Goal: Check status: Check status

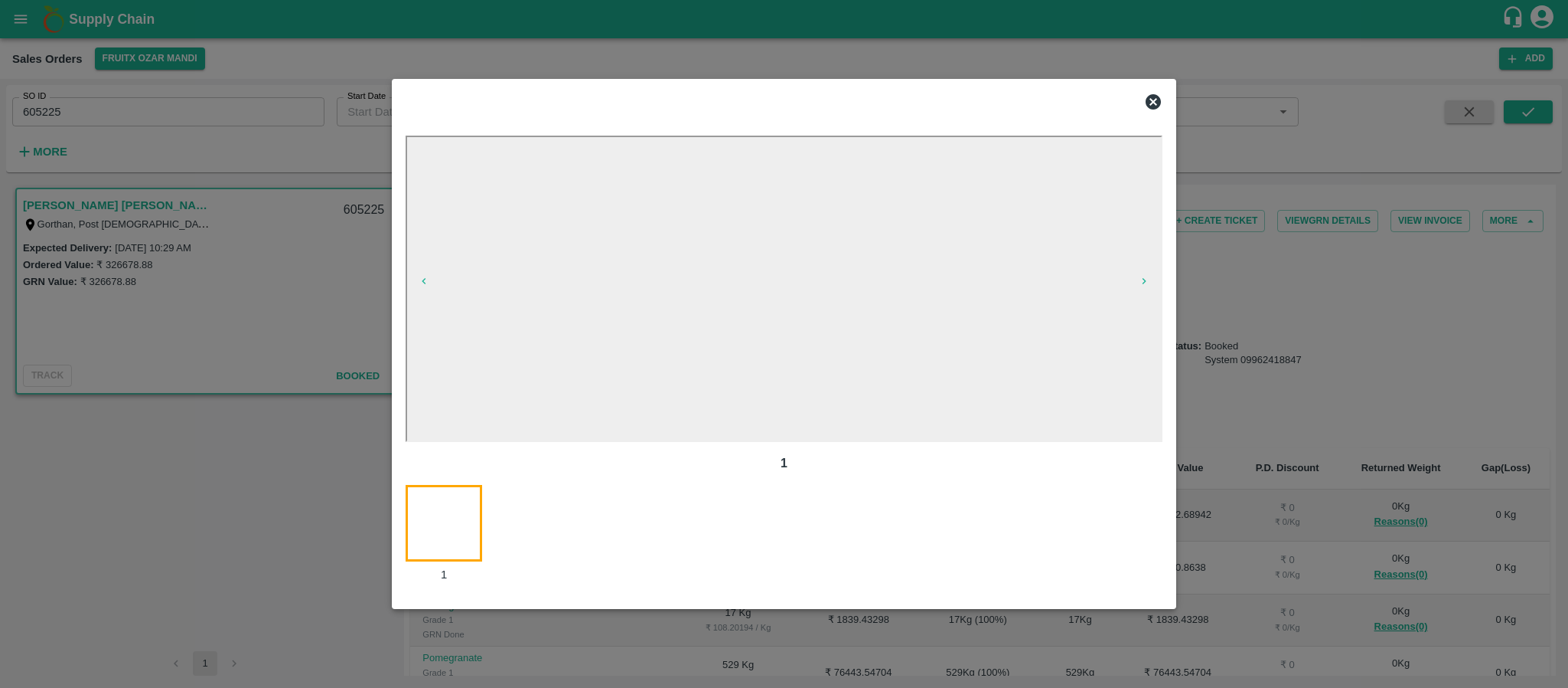
scroll to position [1264, 0]
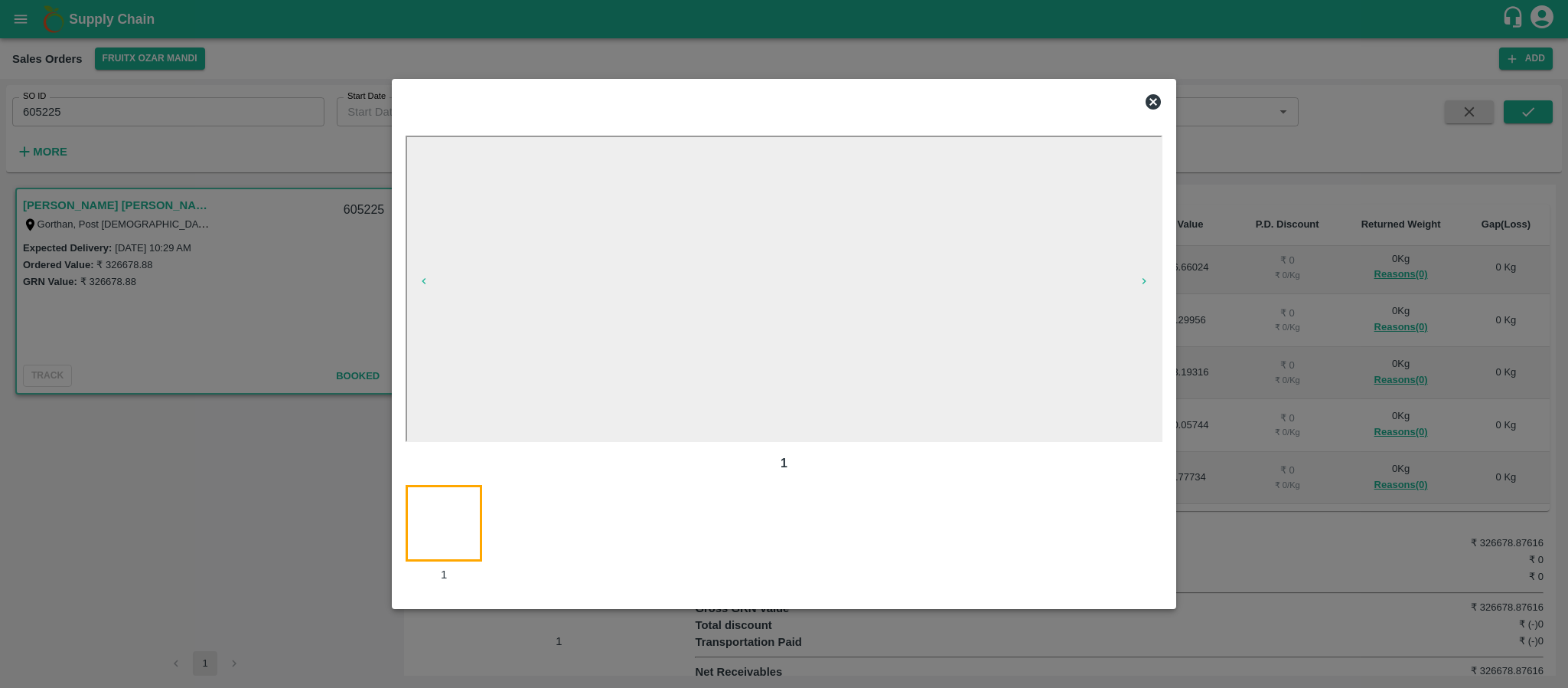
click at [1139, 105] on div at bounding box center [784, 101] width 769 height 30
click at [1149, 92] on icon at bounding box center [1152, 101] width 18 height 18
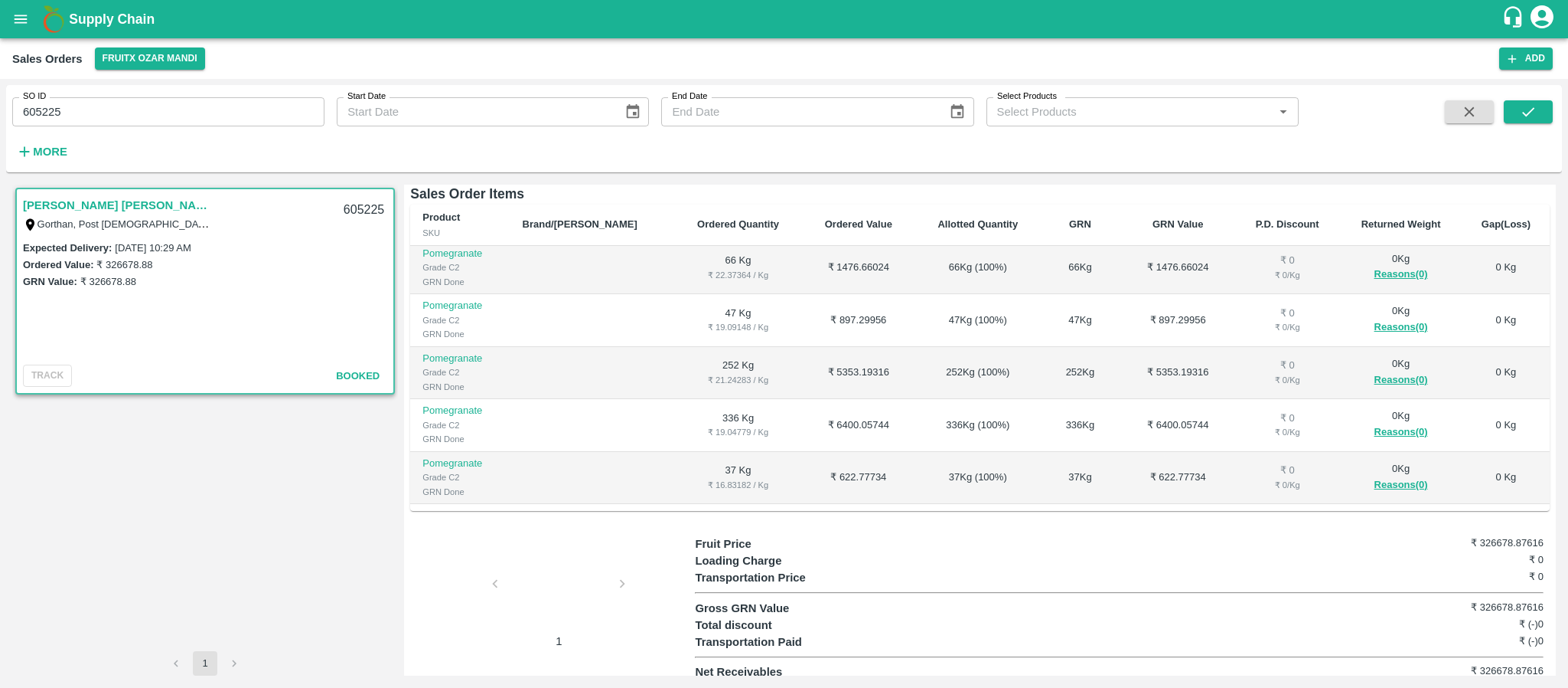
click at [112, 115] on input "605225" at bounding box center [168, 112] width 312 height 29
paste input "text"
type input "603968"
click at [1544, 116] on button "submit" at bounding box center [1528, 111] width 49 height 23
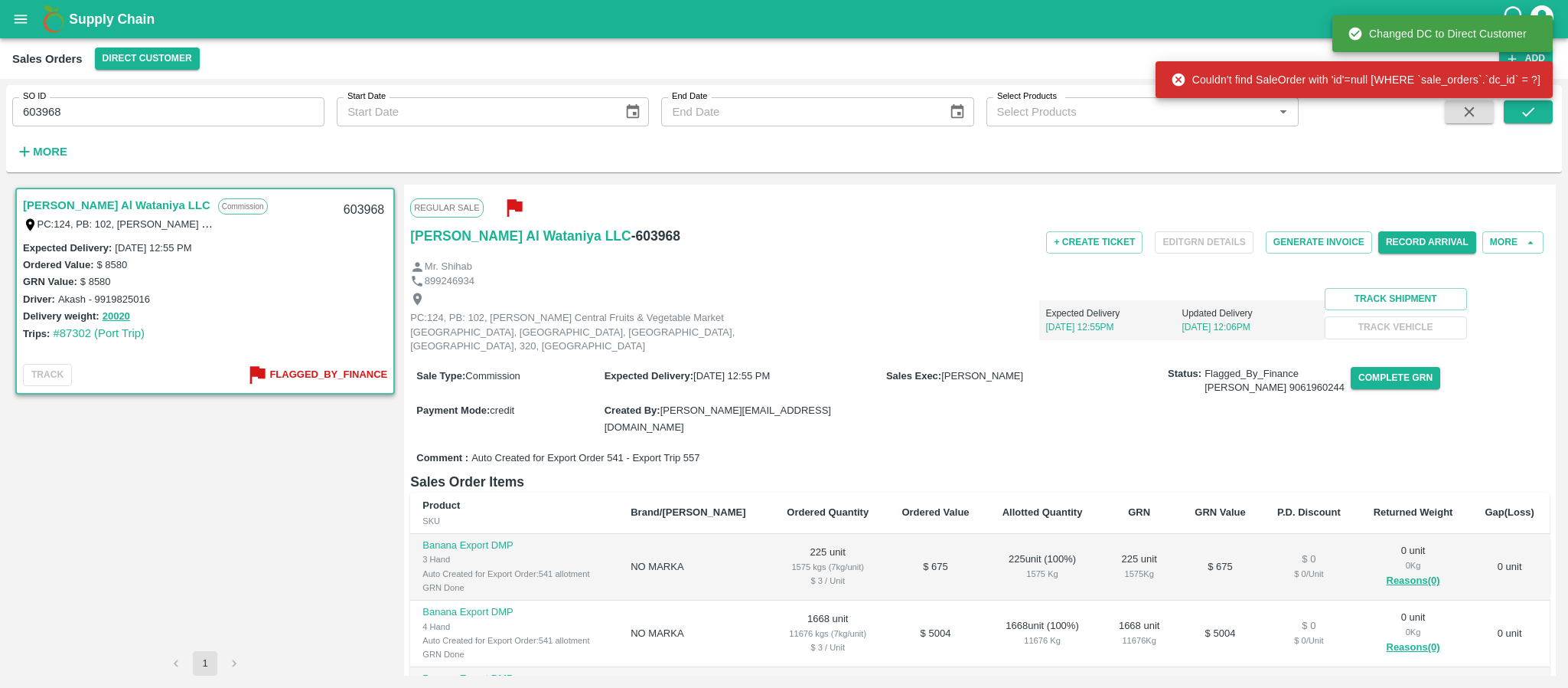
click at [195, 115] on input "603968" at bounding box center [168, 112] width 312 height 29
paste input "text"
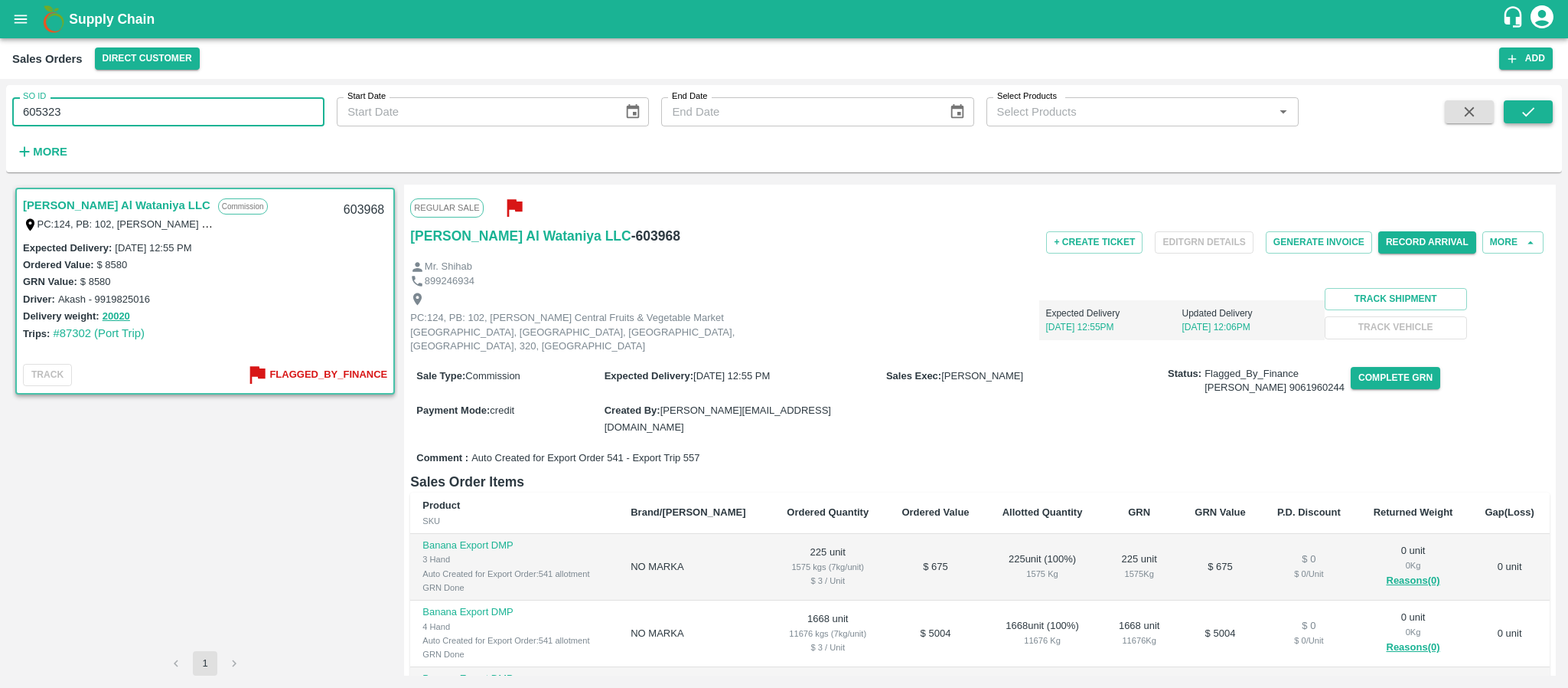
click at [1539, 102] on button "submit" at bounding box center [1528, 111] width 49 height 23
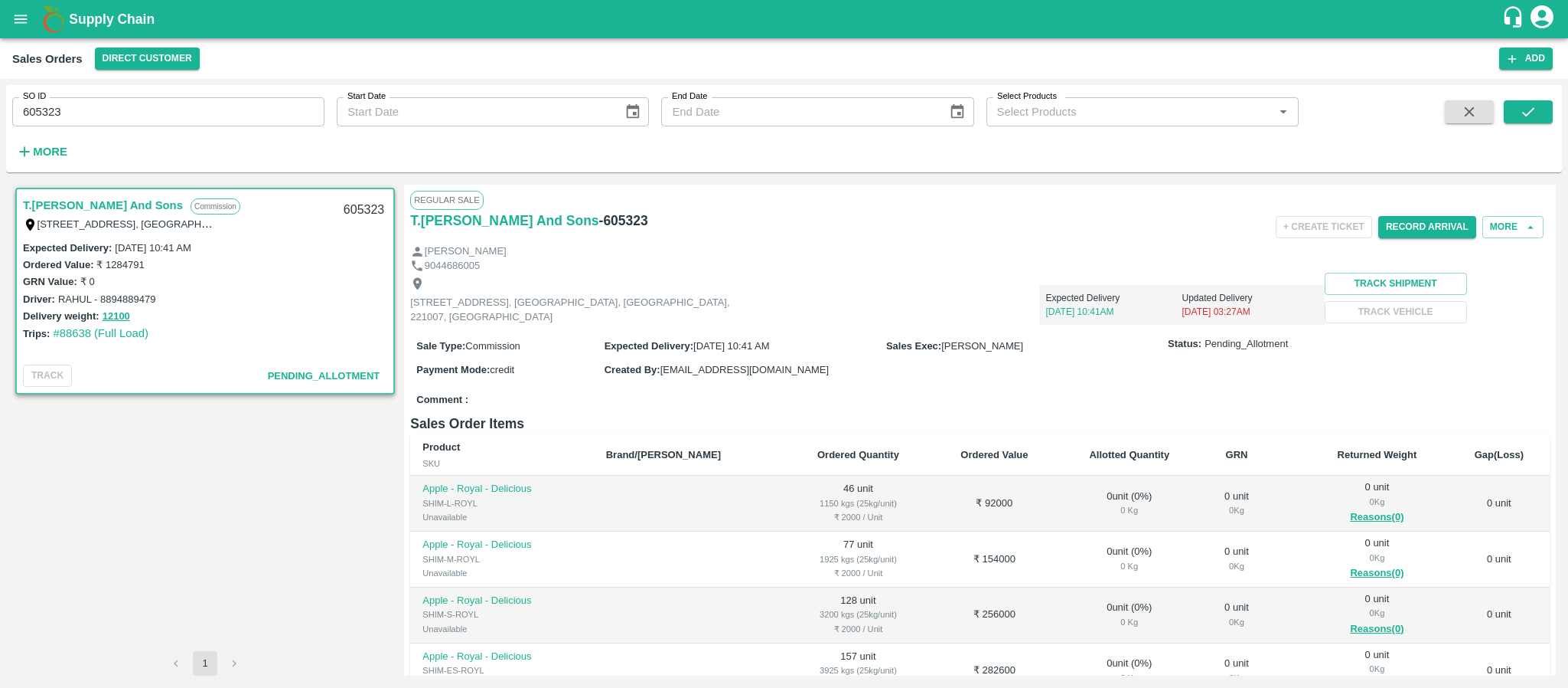
click at [154, 119] on input "605323" at bounding box center [168, 112] width 312 height 29
paste input "text"
click at [1514, 111] on button "submit" at bounding box center [1528, 111] width 49 height 23
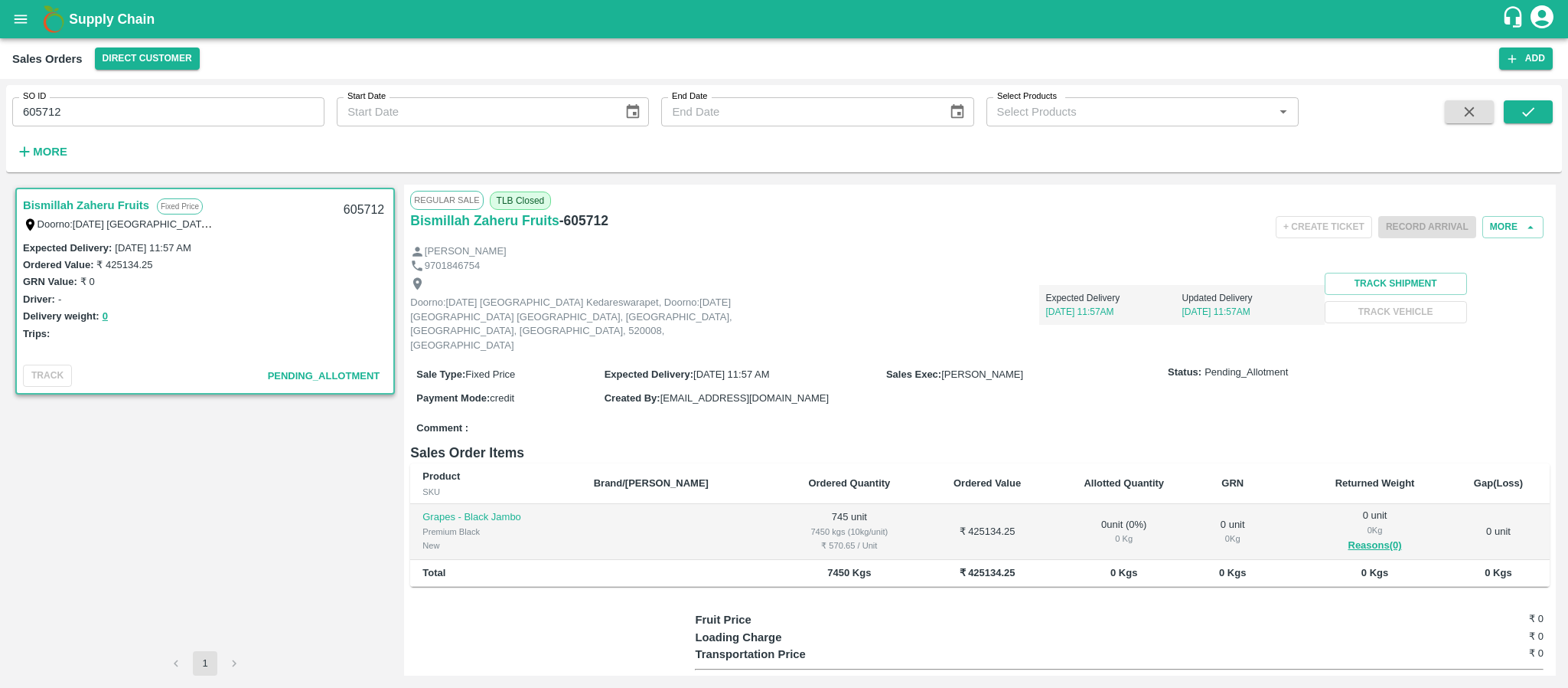
click at [173, 116] on input "605712" at bounding box center [168, 112] width 312 height 29
paste input "text"
click at [1529, 116] on icon "submit" at bounding box center [1527, 111] width 16 height 16
click at [1530, 115] on icon "submit" at bounding box center [1527, 111] width 16 height 16
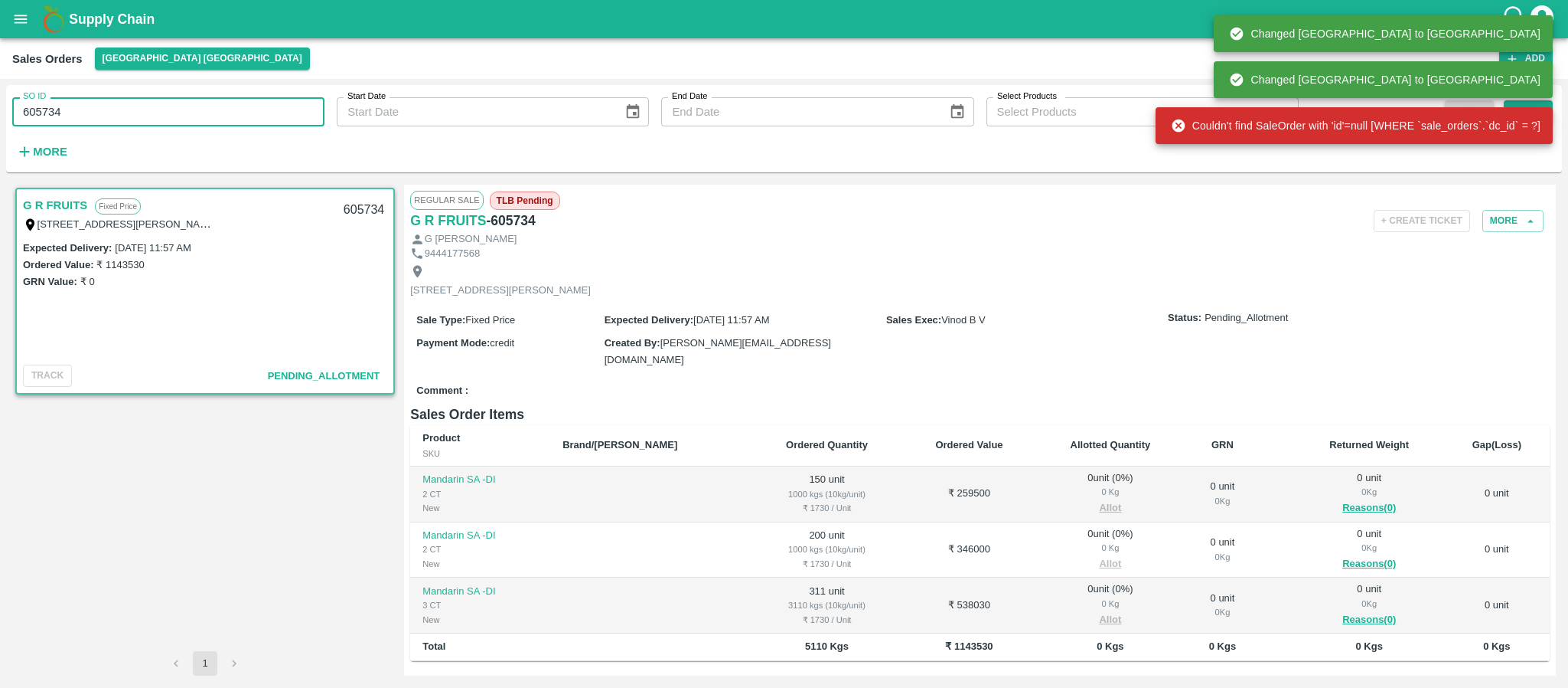
click at [163, 126] on input "605734" at bounding box center [168, 112] width 312 height 29
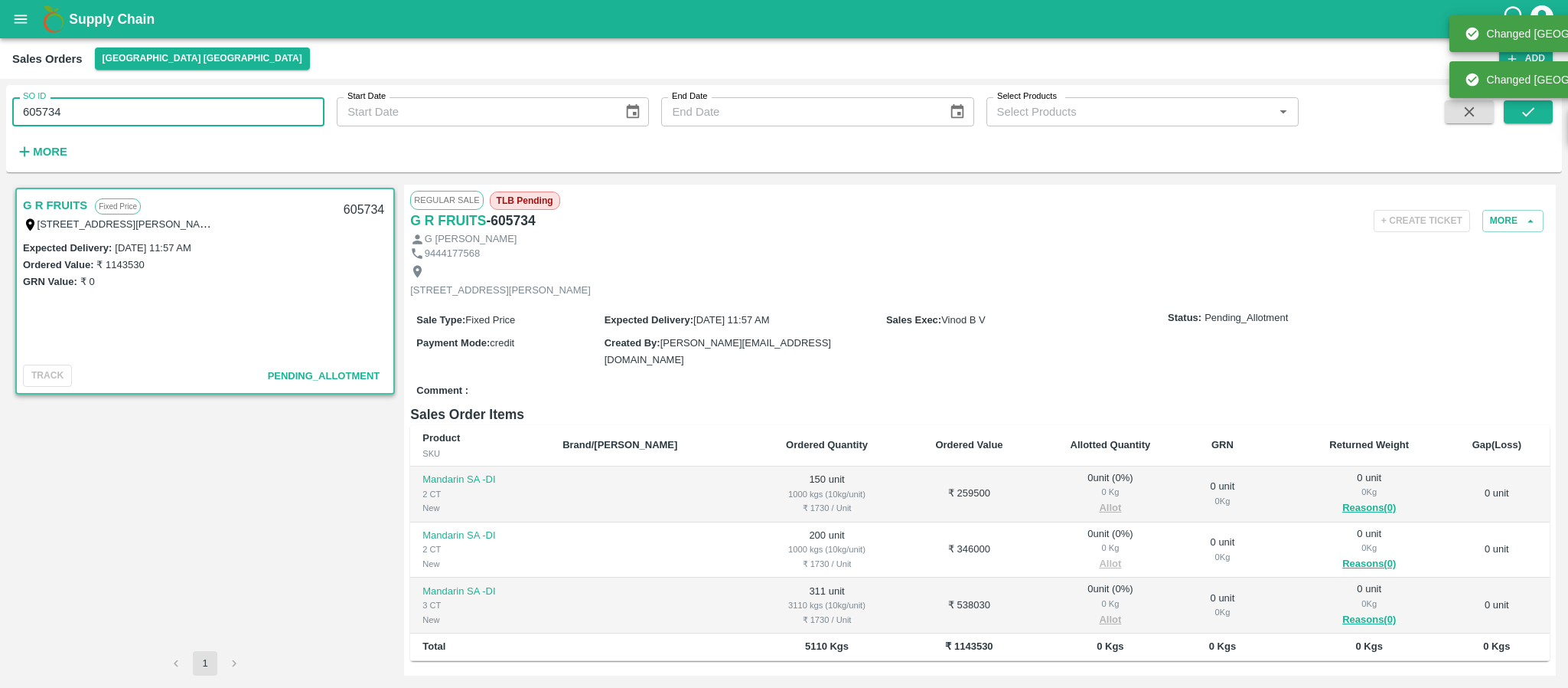
paste input "text"
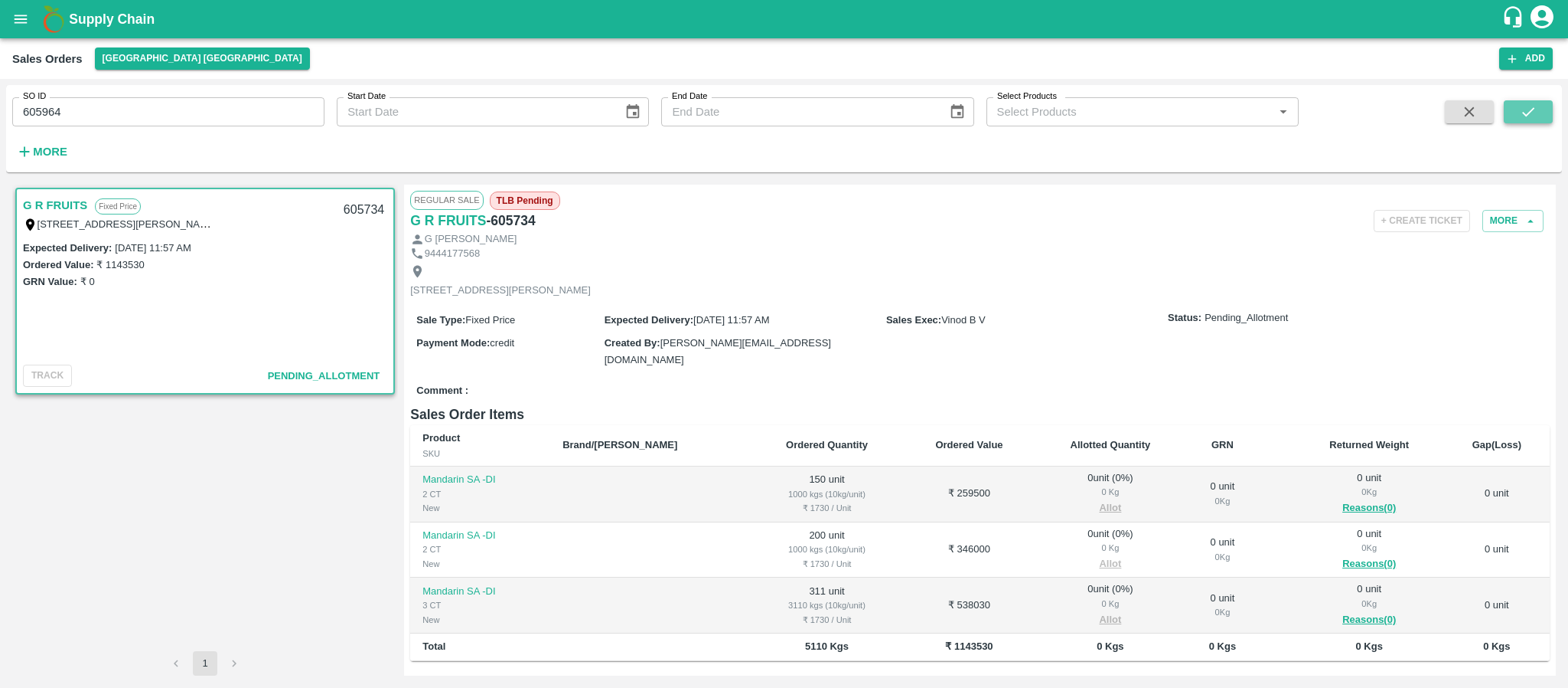
click at [1534, 113] on icon "submit" at bounding box center [1527, 111] width 16 height 16
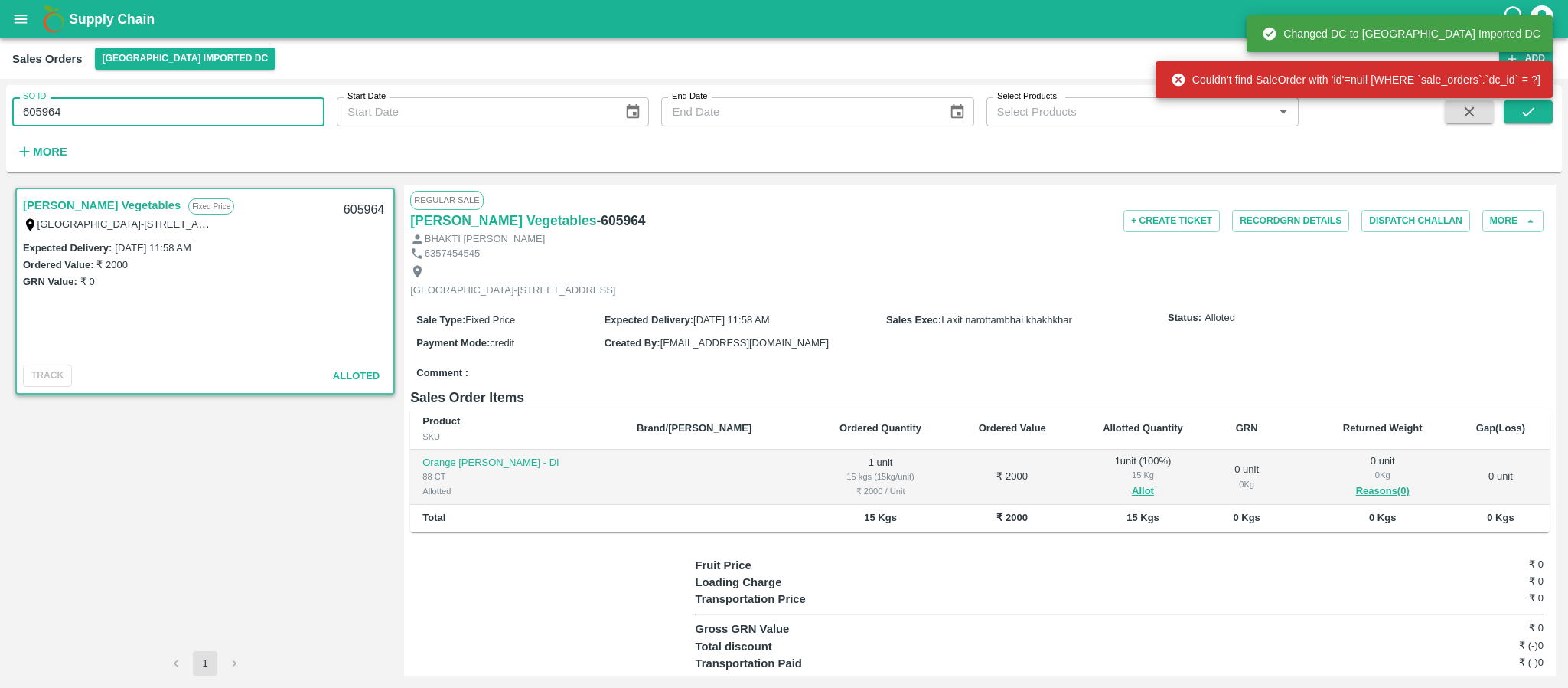
click at [227, 115] on input "605964" at bounding box center [168, 112] width 312 height 29
paste input "text"
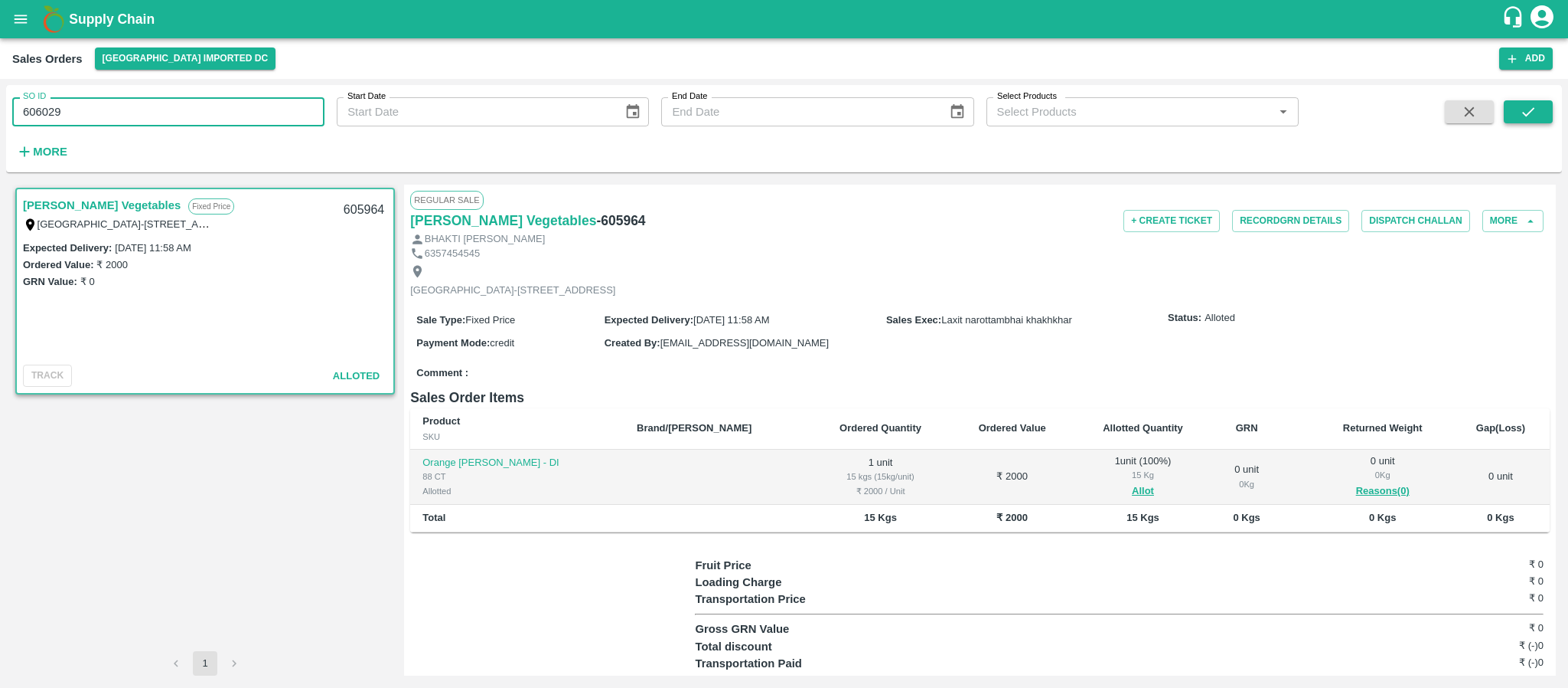
click at [1541, 112] on button "submit" at bounding box center [1528, 111] width 49 height 23
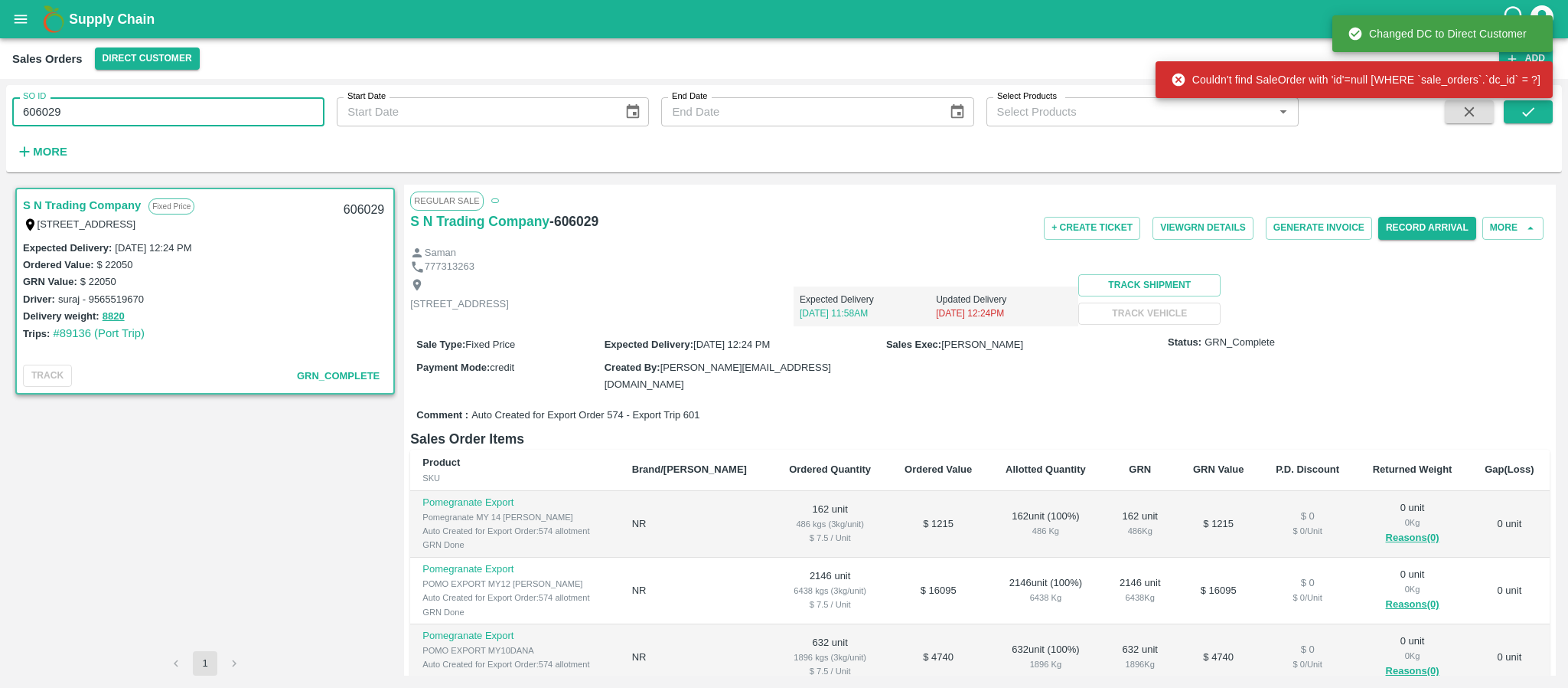
click at [186, 126] on input "606029" at bounding box center [168, 112] width 312 height 29
click at [187, 126] on input "606029" at bounding box center [168, 112] width 312 height 29
paste input "text"
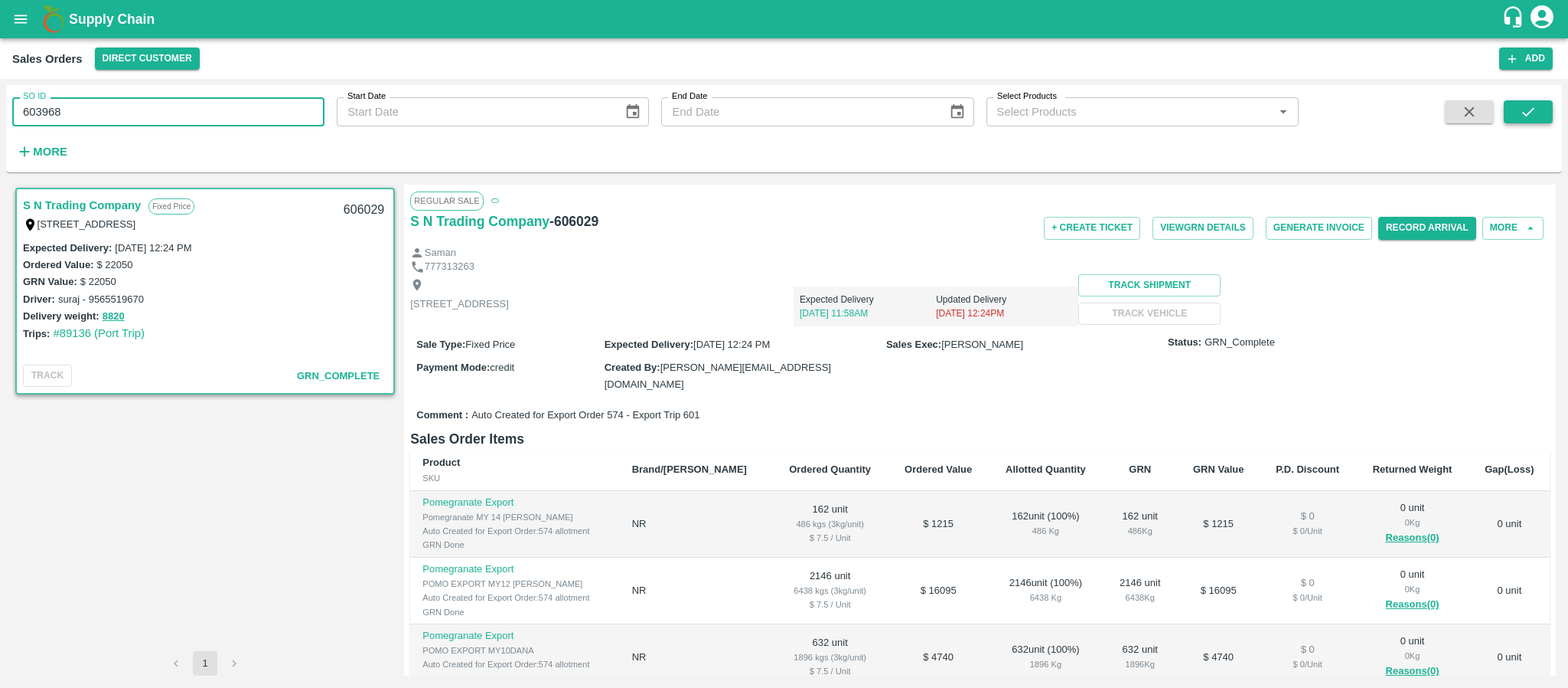
click at [1516, 106] on button "submit" at bounding box center [1528, 111] width 49 height 23
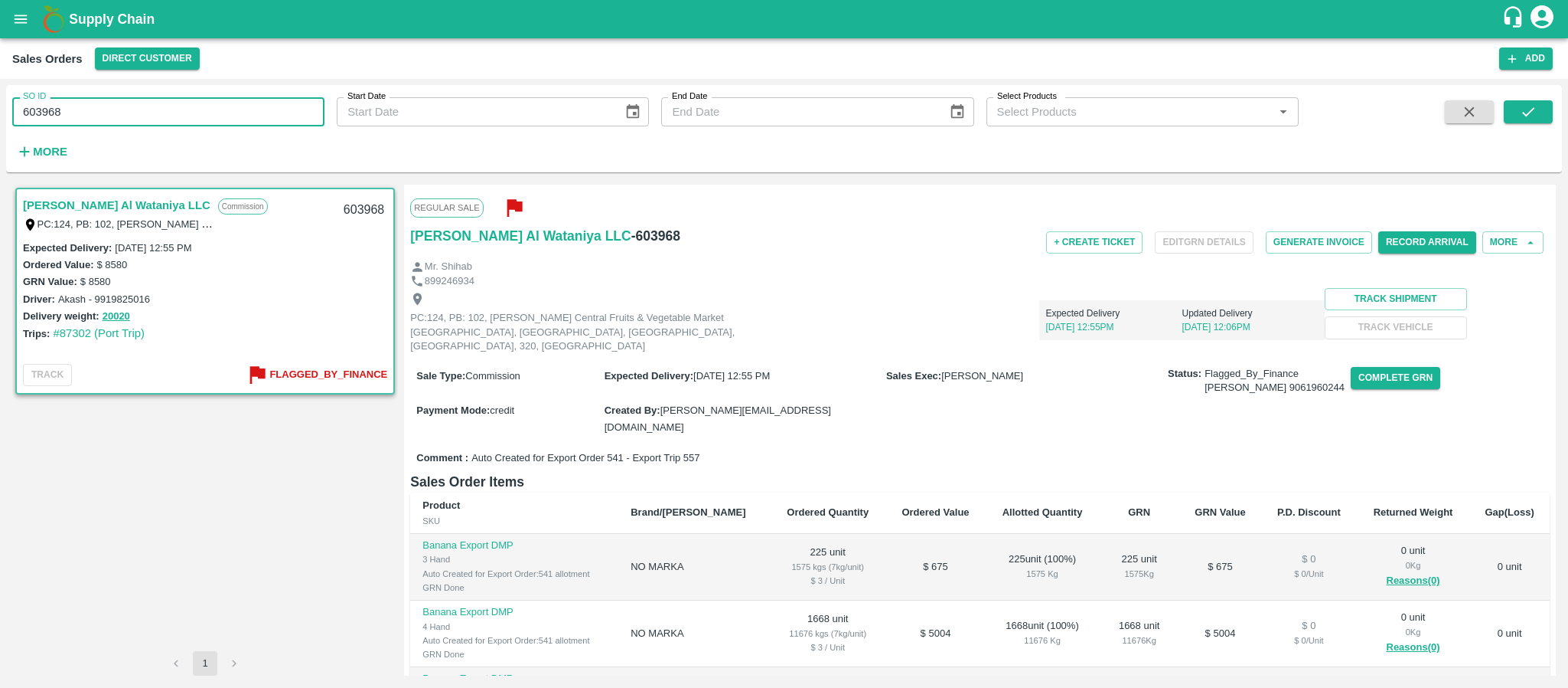
click at [305, 104] on input "603968" at bounding box center [168, 112] width 312 height 29
paste input "text"
click at [1516, 118] on button "submit" at bounding box center [1528, 111] width 49 height 23
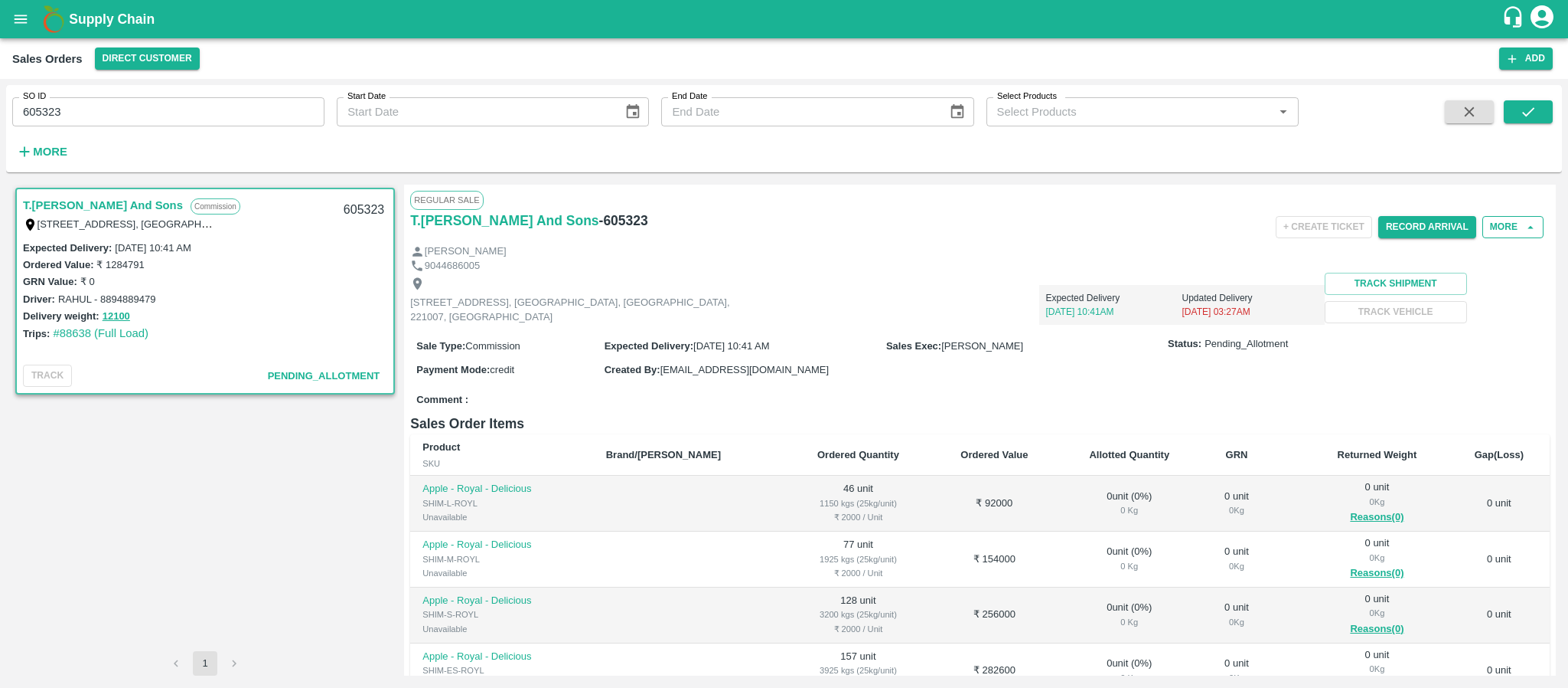
click at [1493, 225] on button "More" at bounding box center [1513, 227] width 61 height 22
click at [1486, 338] on span "View Logs" at bounding box center [1503, 334] width 52 height 16
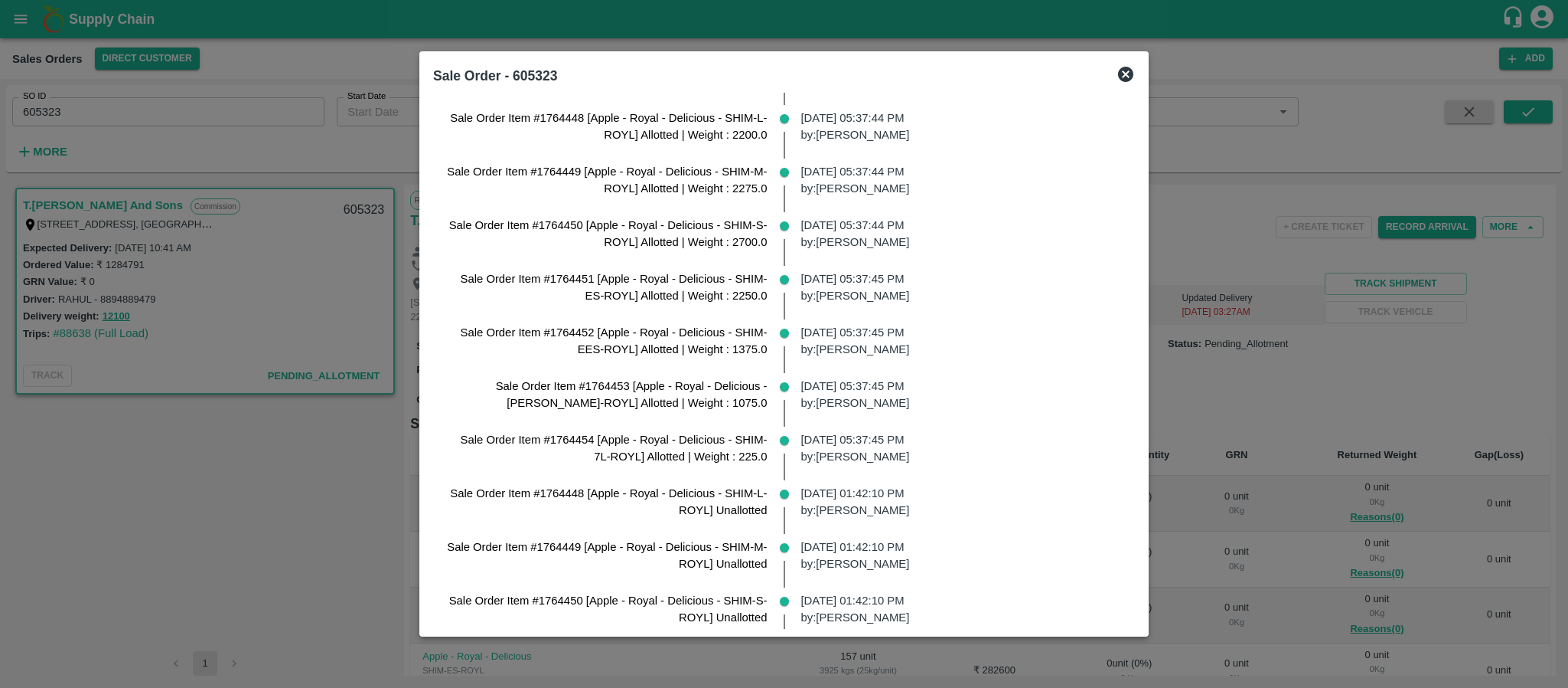
scroll to position [999, 0]
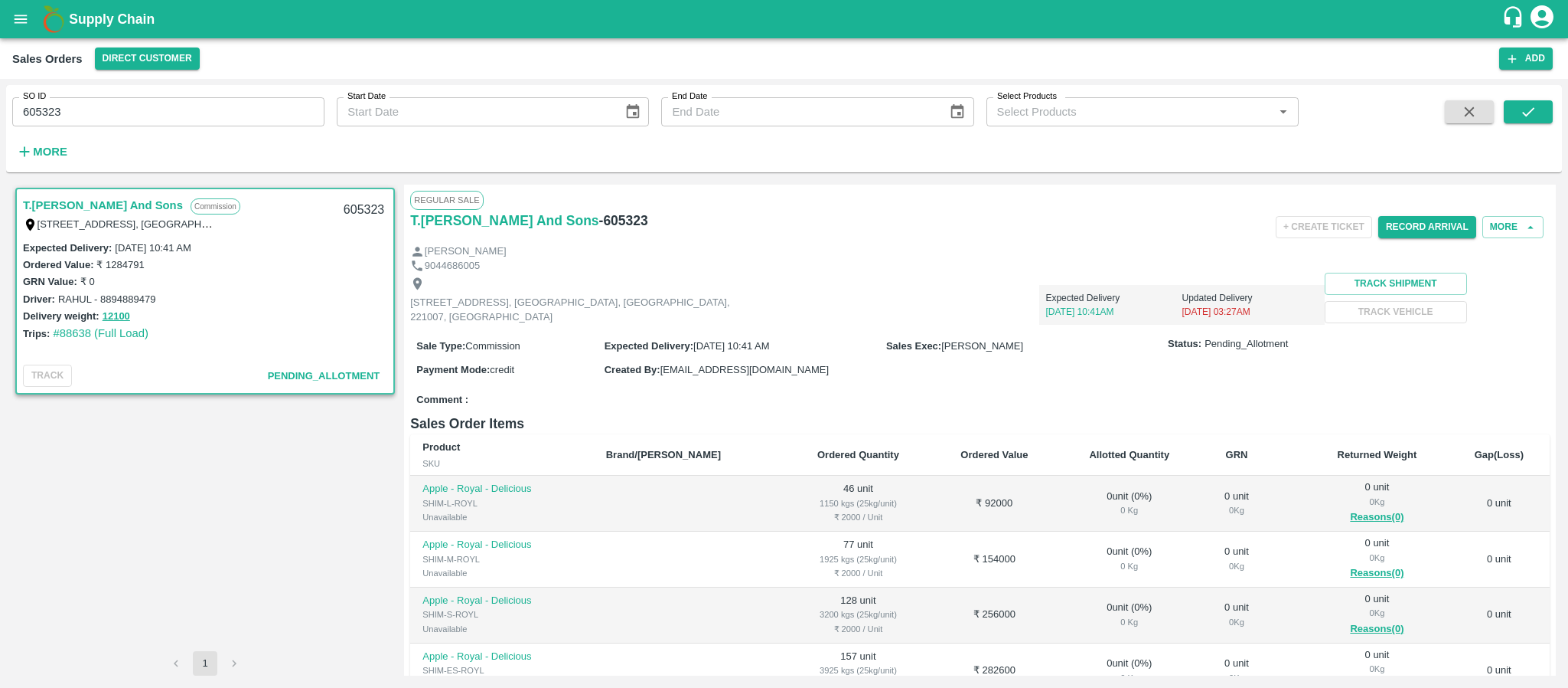
click at [274, 124] on input "605323" at bounding box center [168, 112] width 312 height 29
paste input "text"
click at [1533, 98] on div "SO ID 605712 SO ID Start Date Start Date End Date End Date Select Products Sele…" at bounding box center [784, 128] width 1556 height 75
click at [1533, 111] on icon "submit" at bounding box center [1527, 111] width 16 height 16
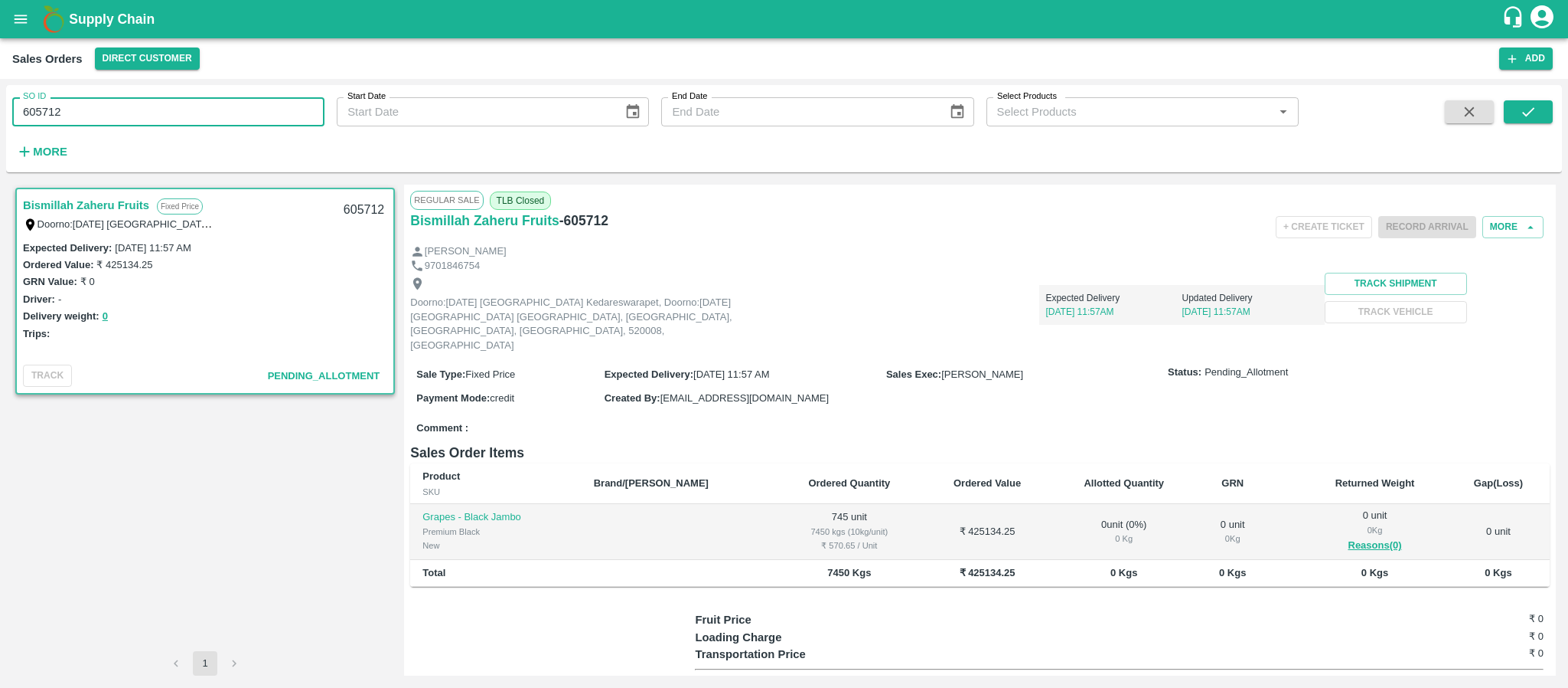
click at [246, 118] on input "605712" at bounding box center [168, 112] width 312 height 29
click at [252, 120] on input "605712" at bounding box center [168, 112] width 312 height 29
paste input "text"
click at [1516, 111] on button "submit" at bounding box center [1528, 111] width 49 height 23
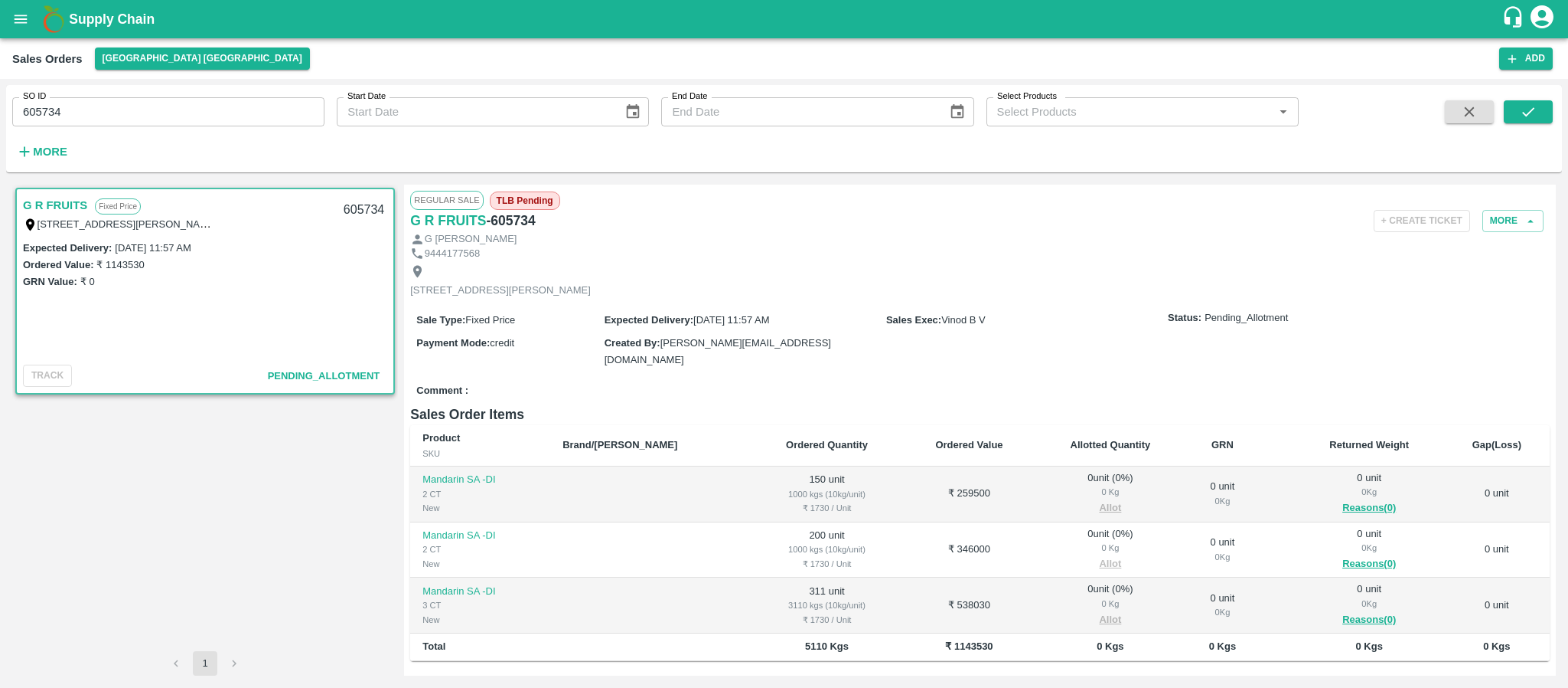
click at [225, 119] on input "605734" at bounding box center [168, 112] width 312 height 29
paste input "text"
click at [1522, 118] on icon "submit" at bounding box center [1527, 111] width 16 height 16
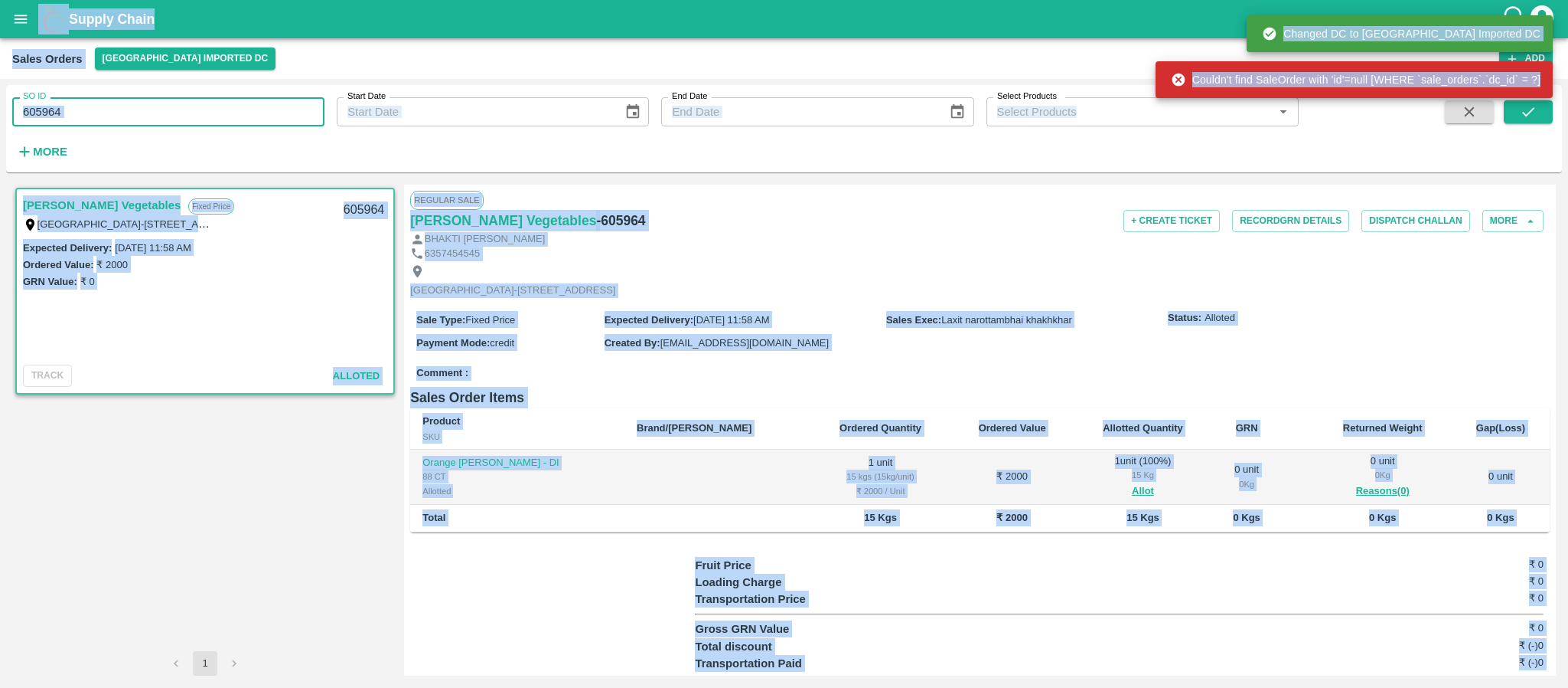
click at [238, 118] on input "605964" at bounding box center [168, 112] width 312 height 29
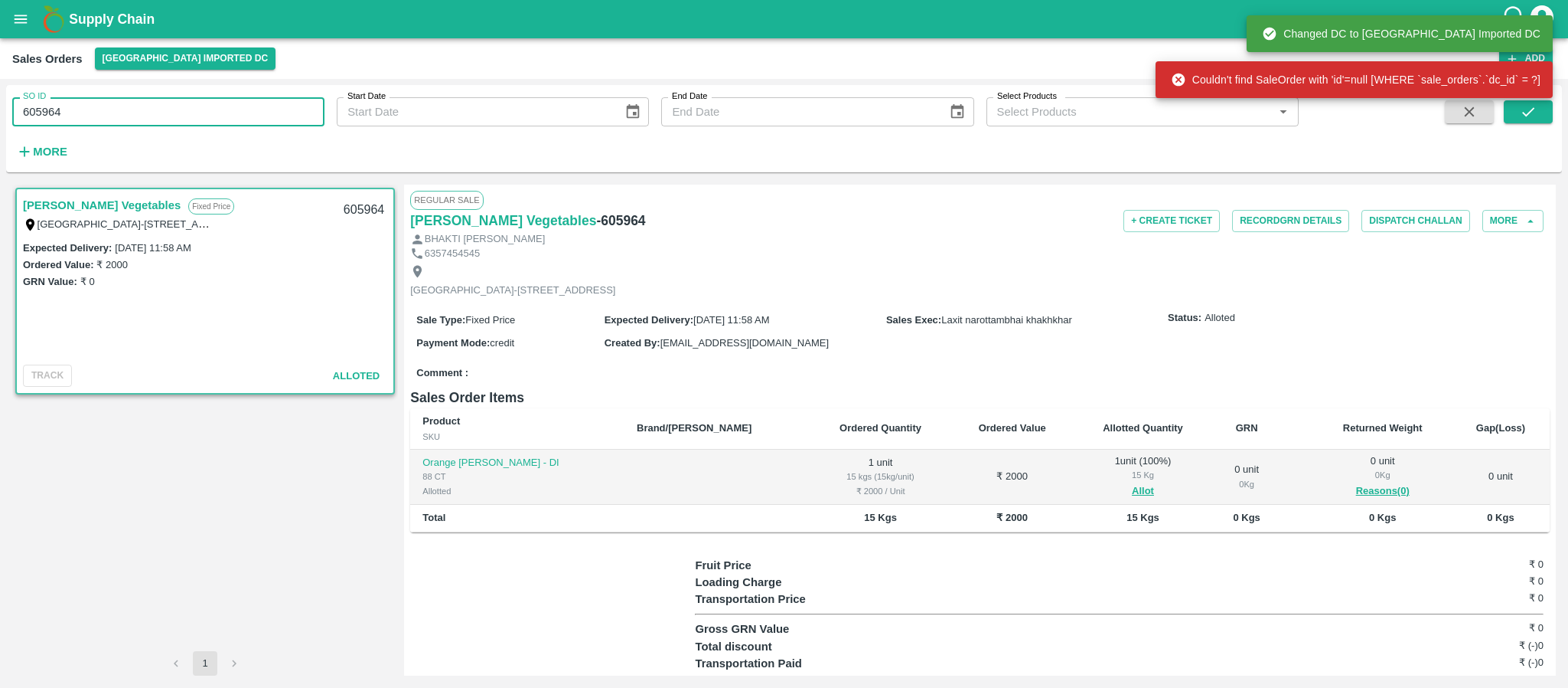
click at [238, 118] on input "605964" at bounding box center [168, 112] width 312 height 29
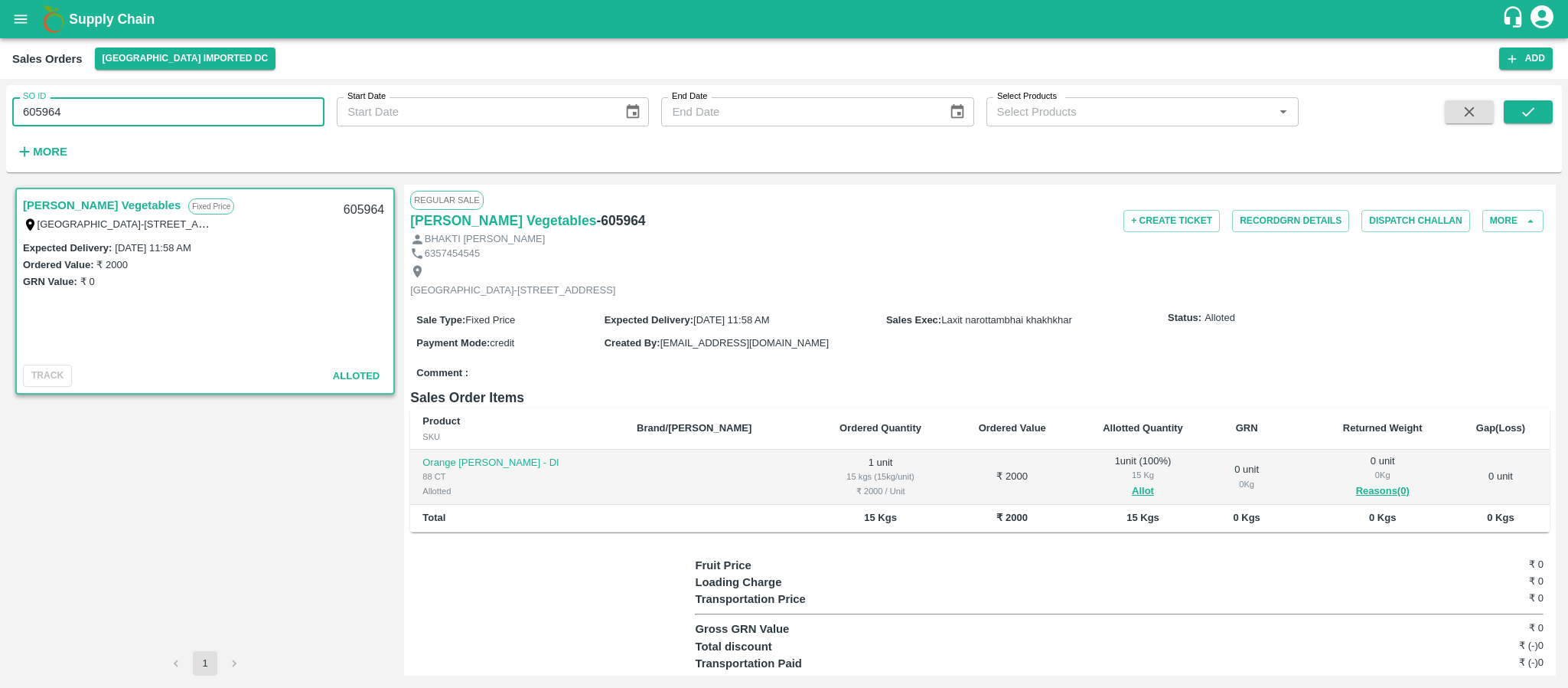
paste input "text"
click at [1539, 111] on button "submit" at bounding box center [1528, 111] width 49 height 23
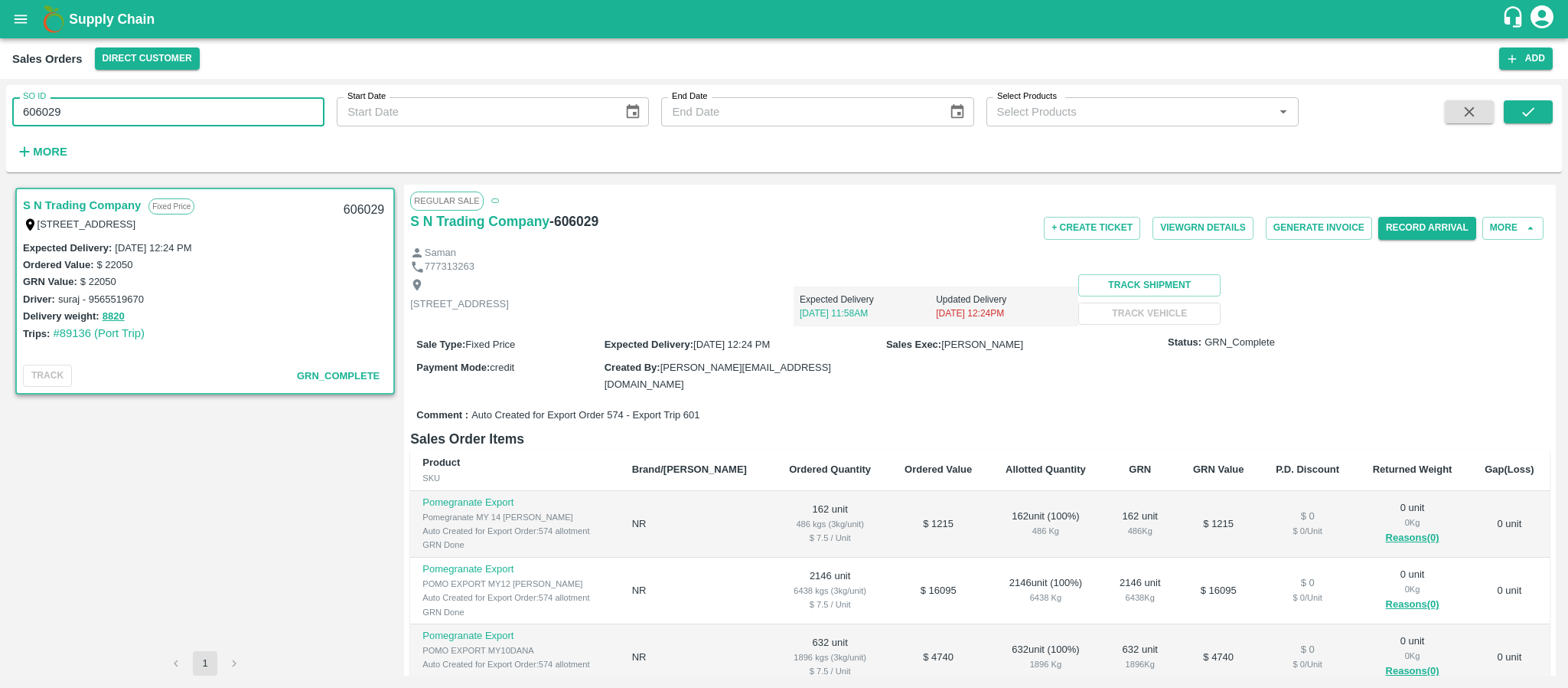
click at [216, 105] on input "606029" at bounding box center [168, 112] width 312 height 29
paste input "text"
click at [1525, 104] on icon "submit" at bounding box center [1527, 111] width 16 height 16
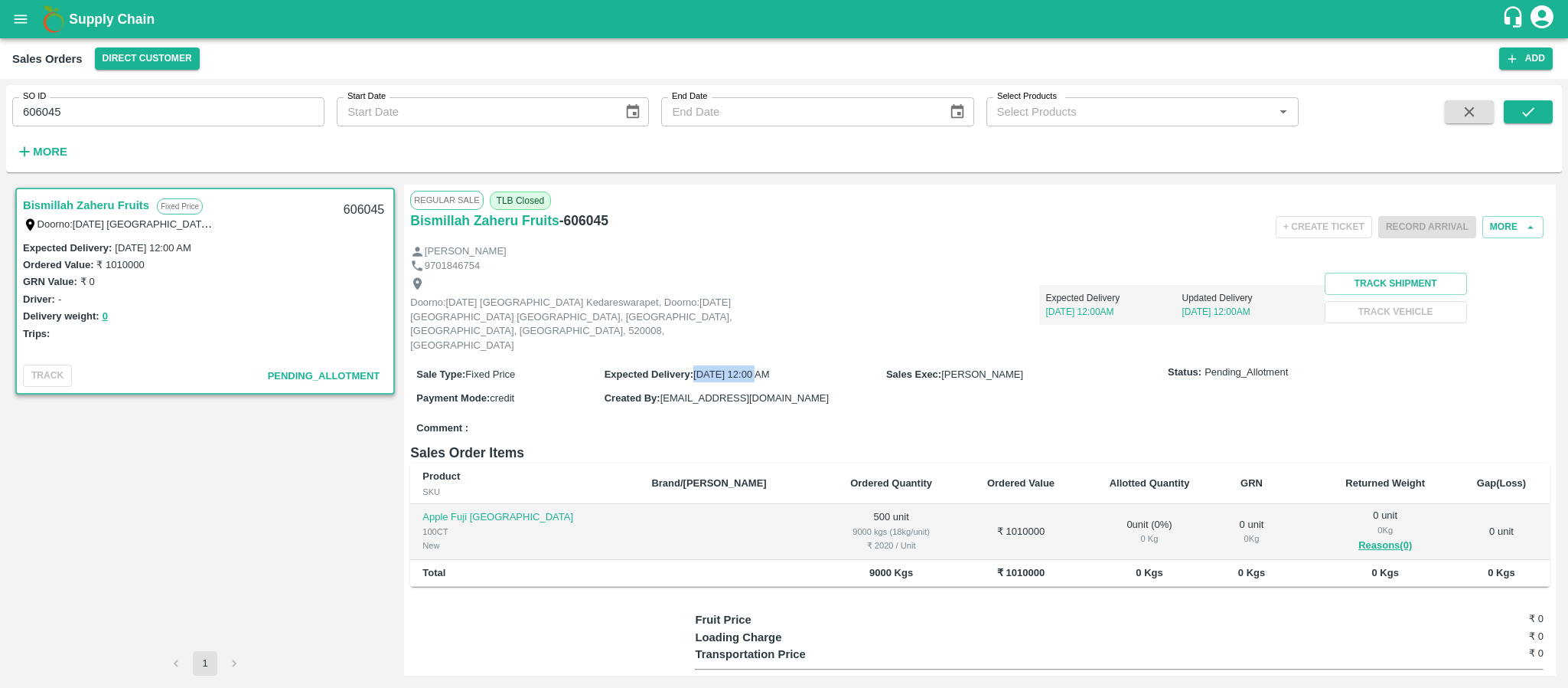
drag, startPoint x: 695, startPoint y: 360, endPoint x: 755, endPoint y: 359, distance: 60.0
click at [755, 368] on span "[DATE] 12:00 AM" at bounding box center [732, 373] width 76 height 11
copy span "[DATE],"
click at [288, 113] on input "606045" at bounding box center [168, 112] width 312 height 29
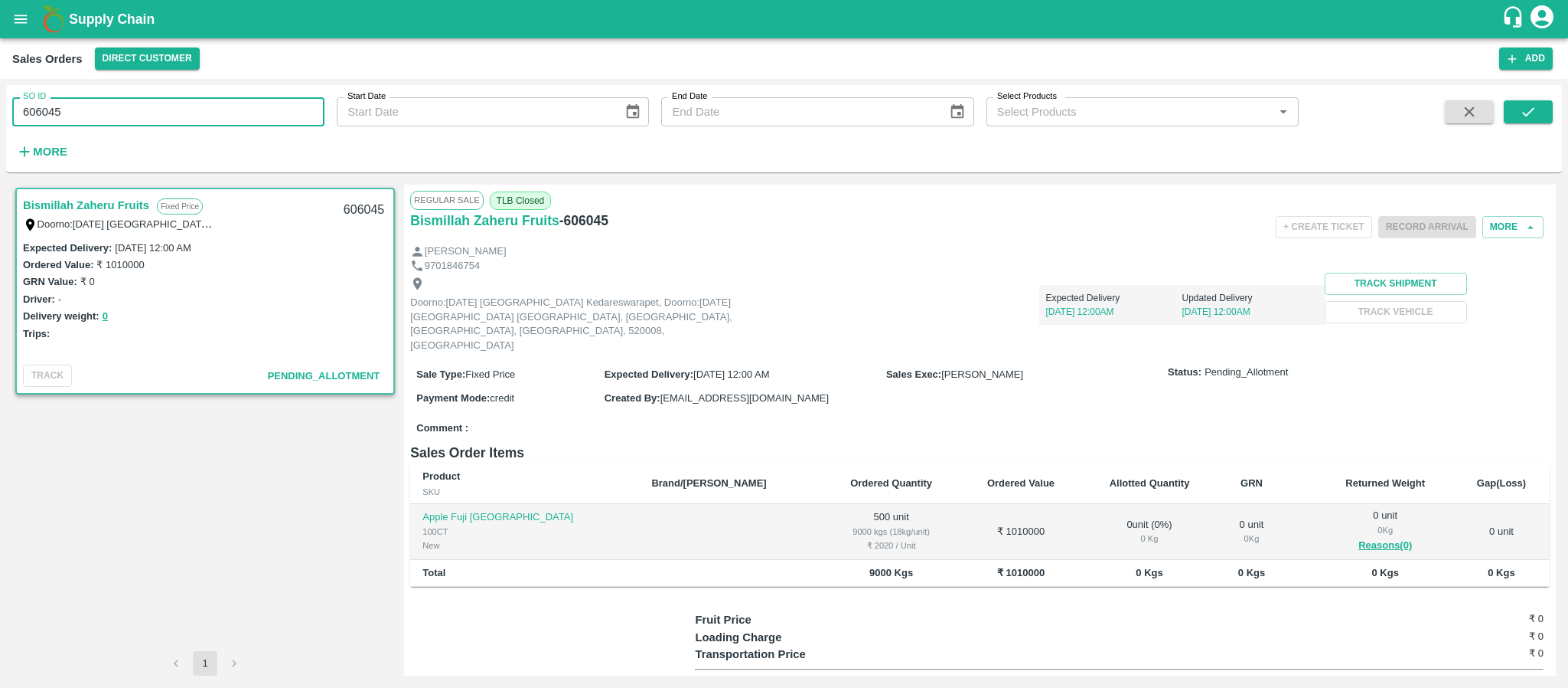
paste input "text"
click at [1534, 101] on button "submit" at bounding box center [1528, 111] width 49 height 23
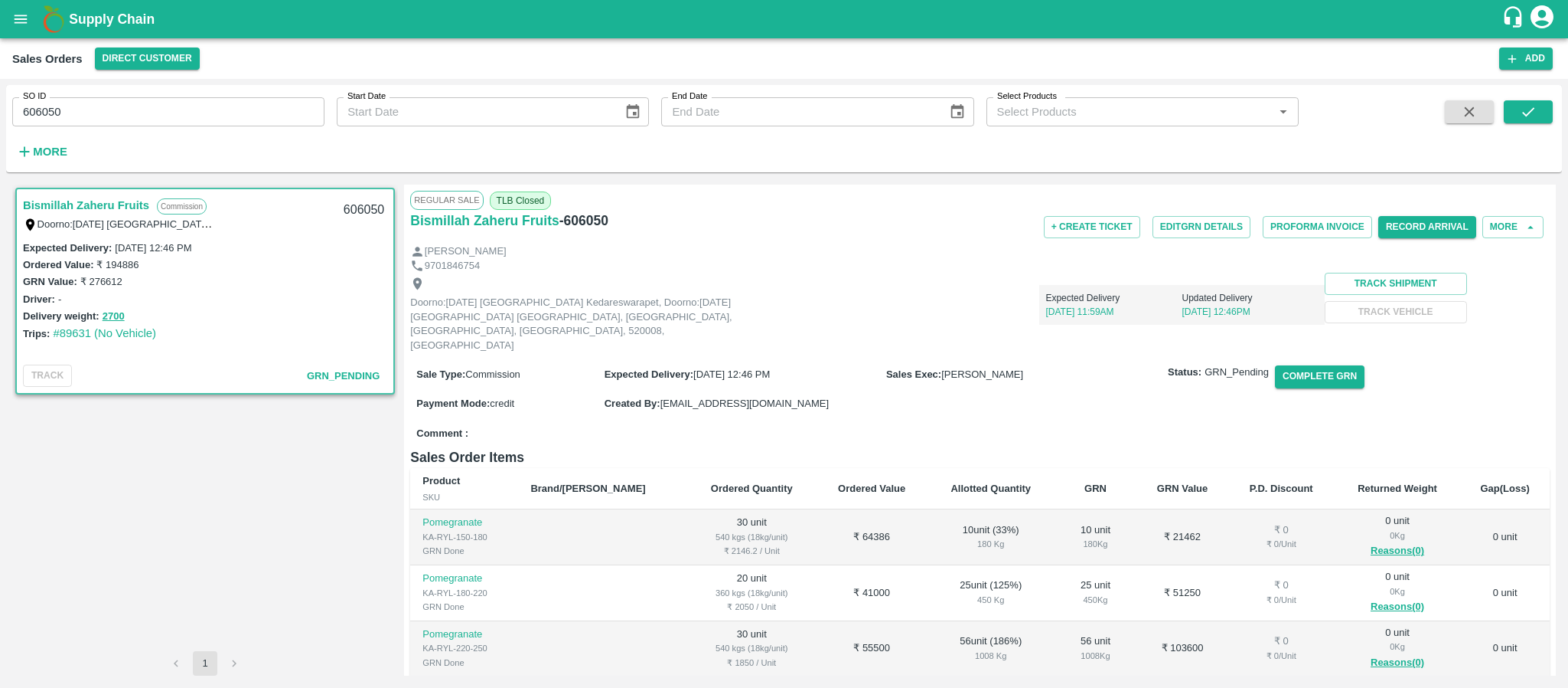
click at [202, 134] on div "SO ID 606050 SO ID Start Date Start Date End Date End Date Select Products Sele…" at bounding box center [649, 124] width 1298 height 80
click at [189, 111] on input "606050" at bounding box center [168, 112] width 312 height 29
paste input "text"
click at [1516, 111] on button "submit" at bounding box center [1528, 111] width 49 height 23
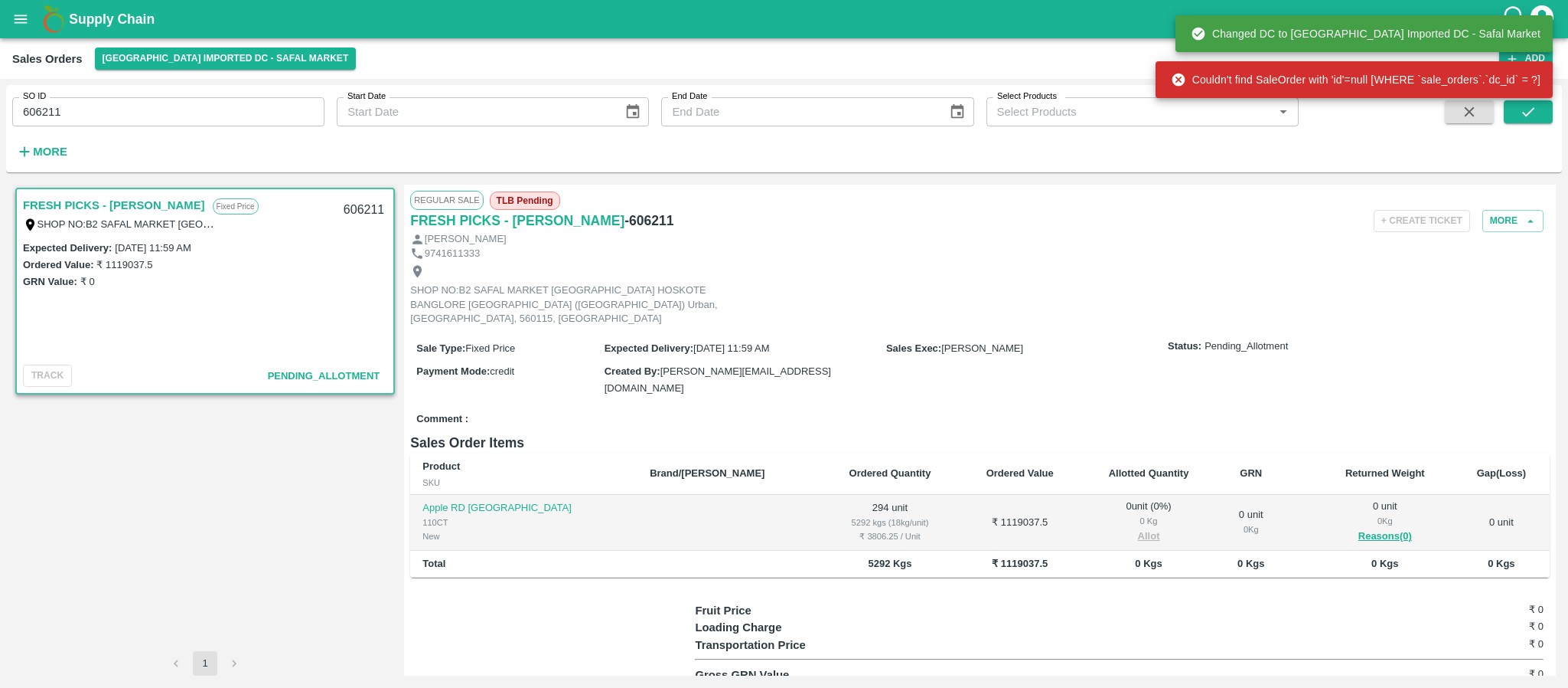
click at [234, 119] on input "606211" at bounding box center [168, 112] width 312 height 29
click at [237, 120] on input "606211" at bounding box center [168, 112] width 312 height 29
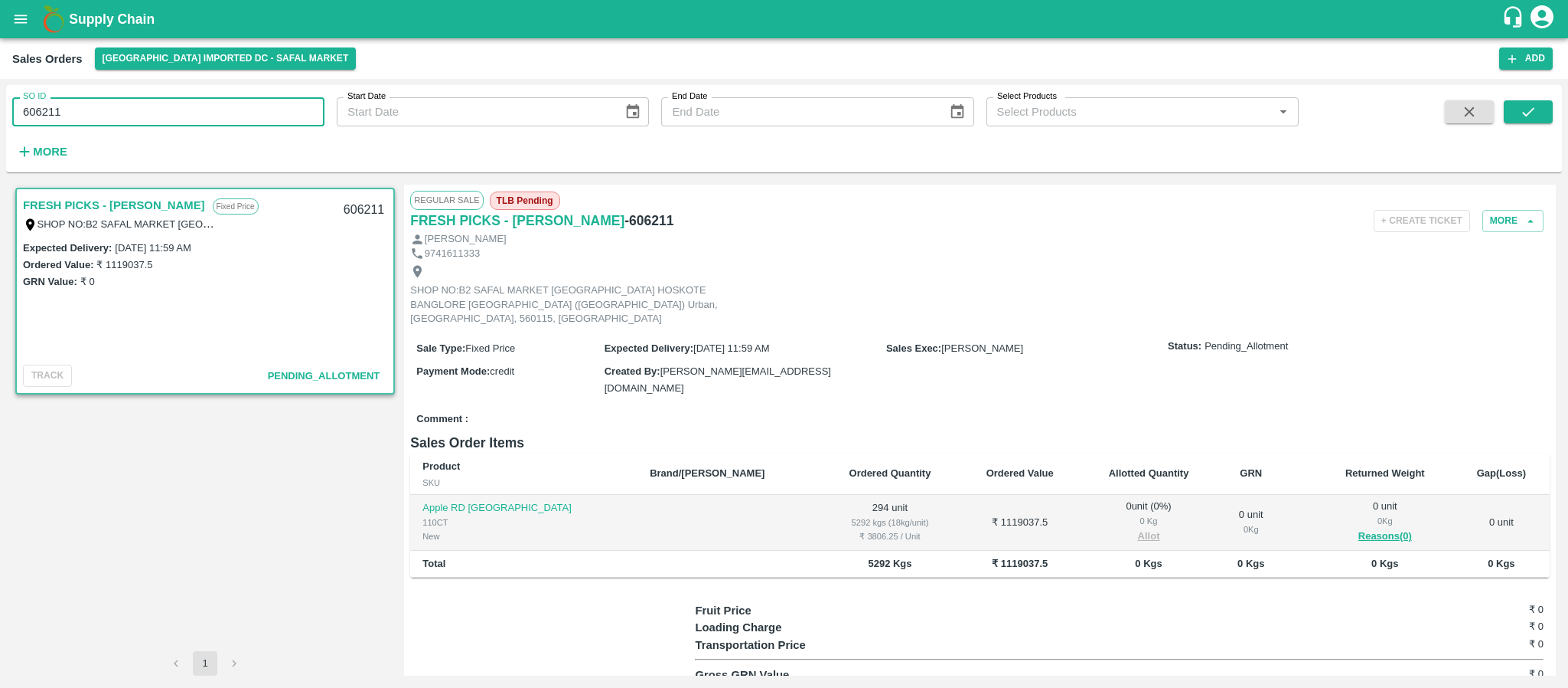
paste input "text"
click at [1532, 106] on icon "submit" at bounding box center [1527, 111] width 16 height 16
click at [185, 91] on div "SO ID 606212 SO ID" at bounding box center [162, 105] width 325 height 41
click at [175, 113] on input "606212" at bounding box center [168, 112] width 312 height 29
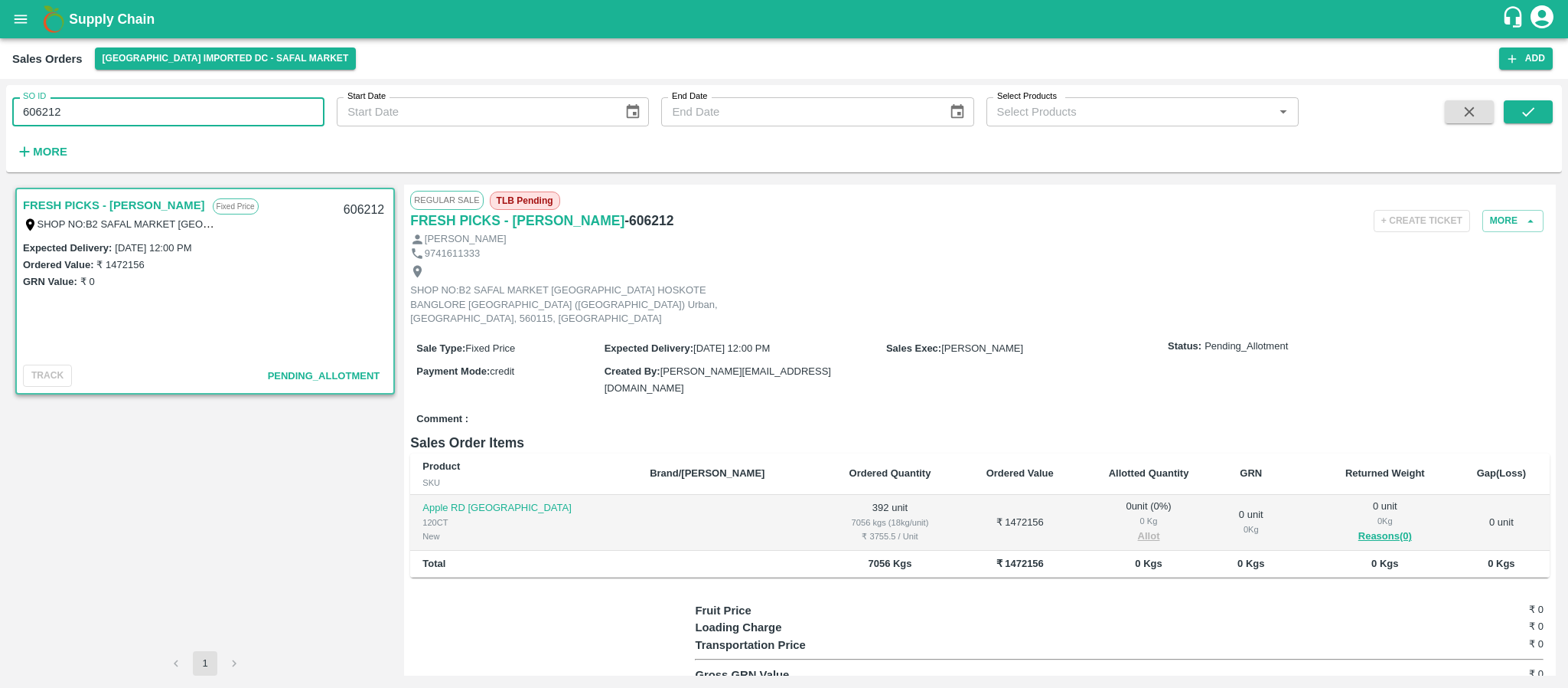
click at [175, 113] on input "606212" at bounding box center [168, 112] width 312 height 29
paste input "text"
click at [1523, 118] on icon "submit" at bounding box center [1527, 111] width 16 height 16
click at [104, 112] on input "606213" at bounding box center [168, 112] width 312 height 29
click at [1520, 124] on span at bounding box center [1528, 131] width 49 height 63
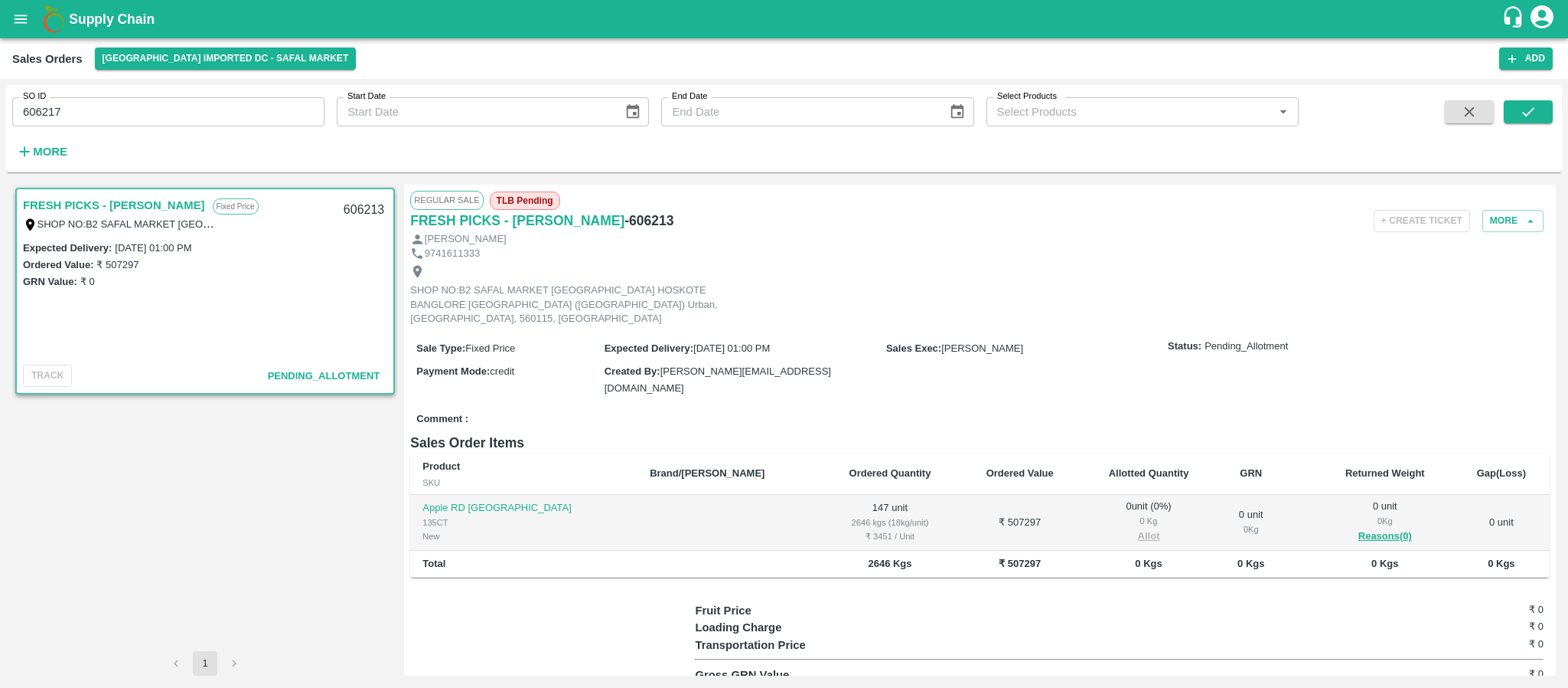
click at [1566, 83] on div "SO ID 606217 SO ID Start Date Start Date End Date End Date Select Products Sele…" at bounding box center [784, 383] width 1568 height 608
click at [1537, 119] on button "submit" at bounding box center [1528, 111] width 49 height 23
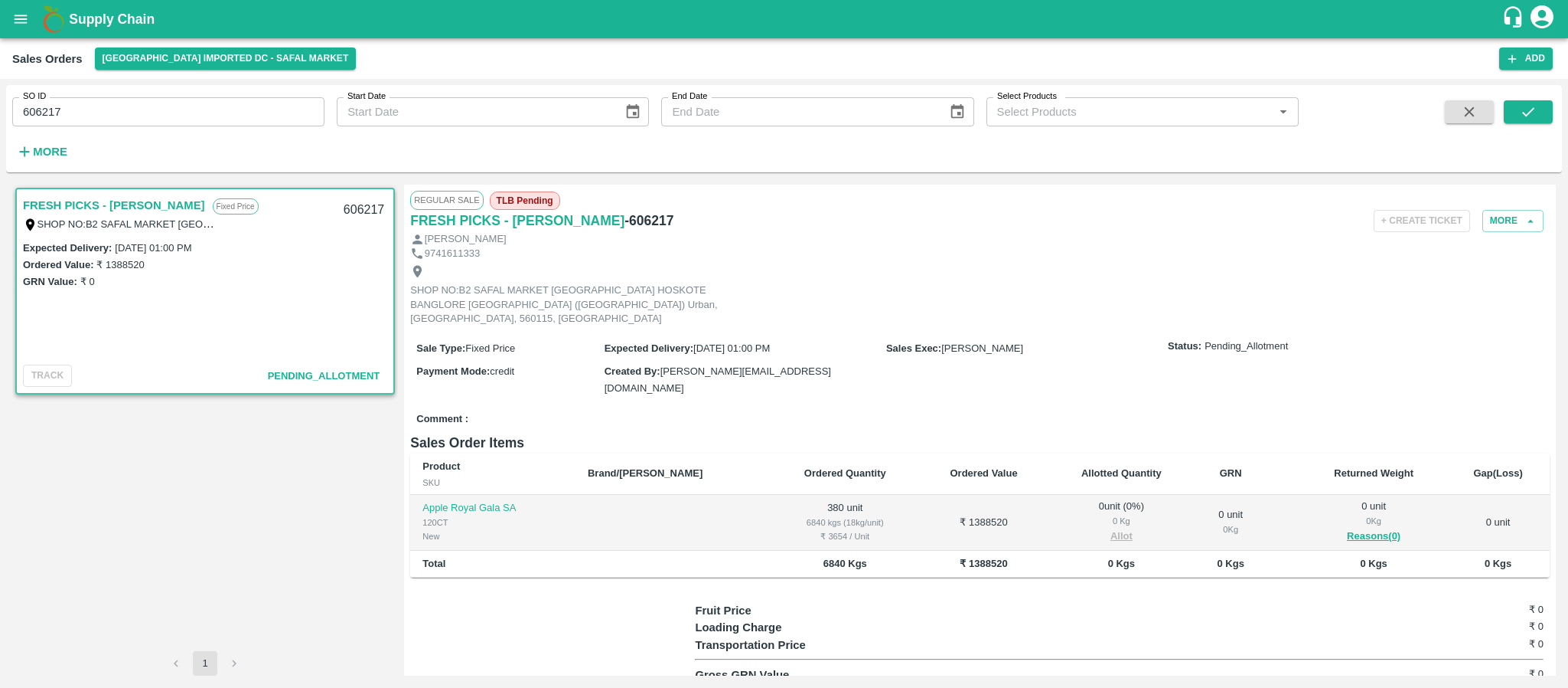
click at [283, 101] on input "606217" at bounding box center [168, 112] width 312 height 29
click at [1526, 115] on icon "submit" at bounding box center [1528, 111] width 12 height 10
click at [130, 102] on input "606218" at bounding box center [168, 112] width 312 height 29
type input "606223"
click at [1544, 118] on button "submit" at bounding box center [1528, 111] width 49 height 23
